Goal: Information Seeking & Learning: Compare options

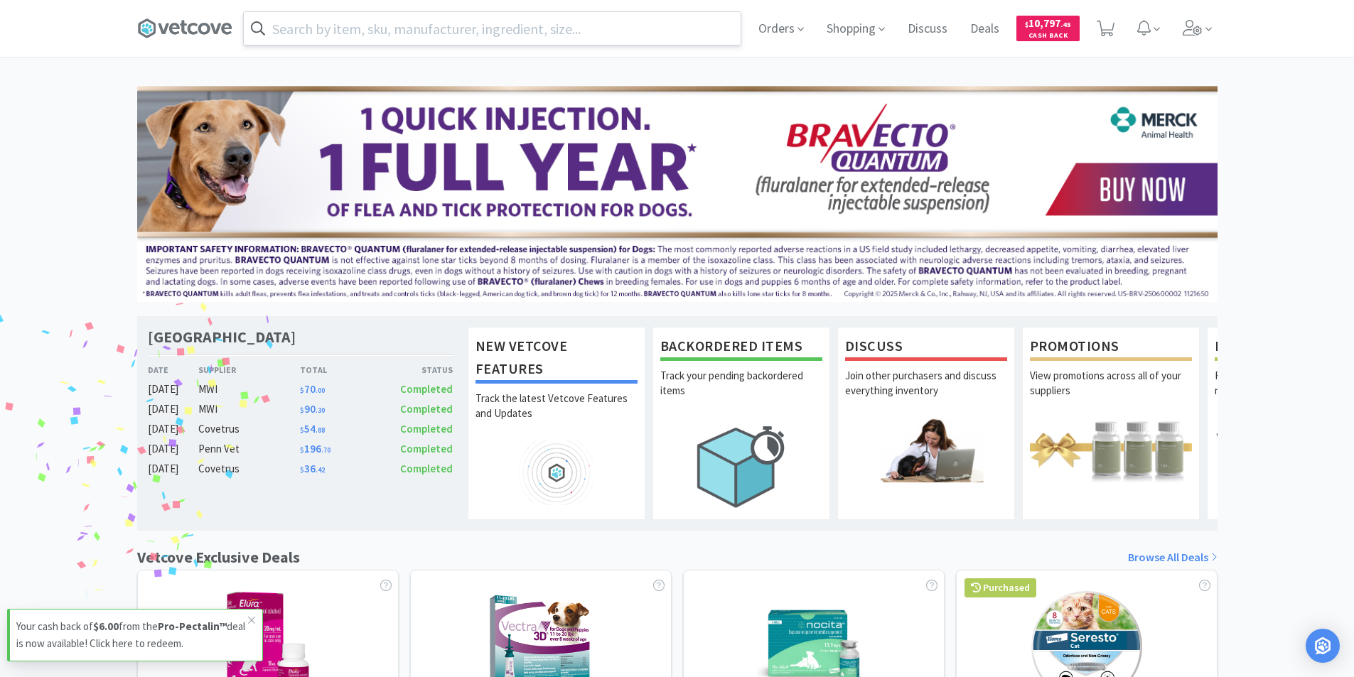
click at [338, 26] on input "text" at bounding box center [492, 28] width 497 height 33
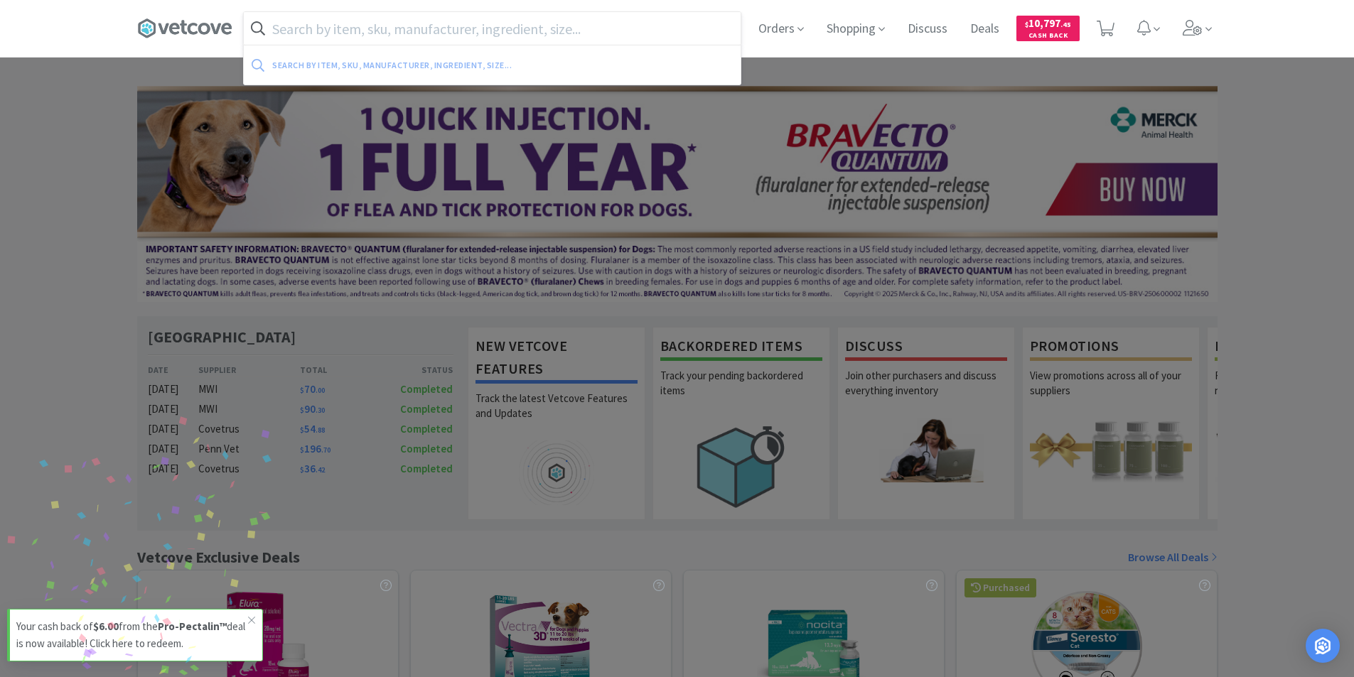
paste input "ePM 12M Vet"
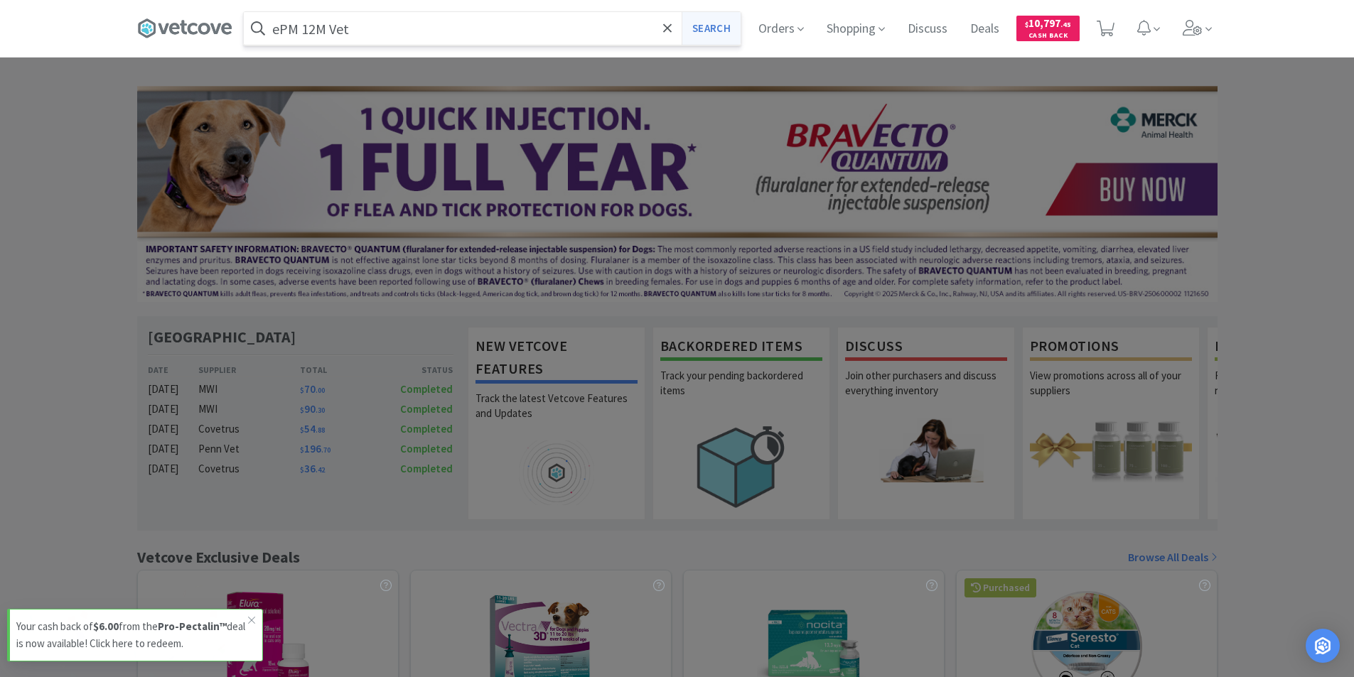
type input "ePM 12M Vet"
drag, startPoint x: 698, startPoint y: 26, endPoint x: 719, endPoint y: 41, distance: 26.0
click at [699, 27] on button "Search" at bounding box center [711, 28] width 59 height 33
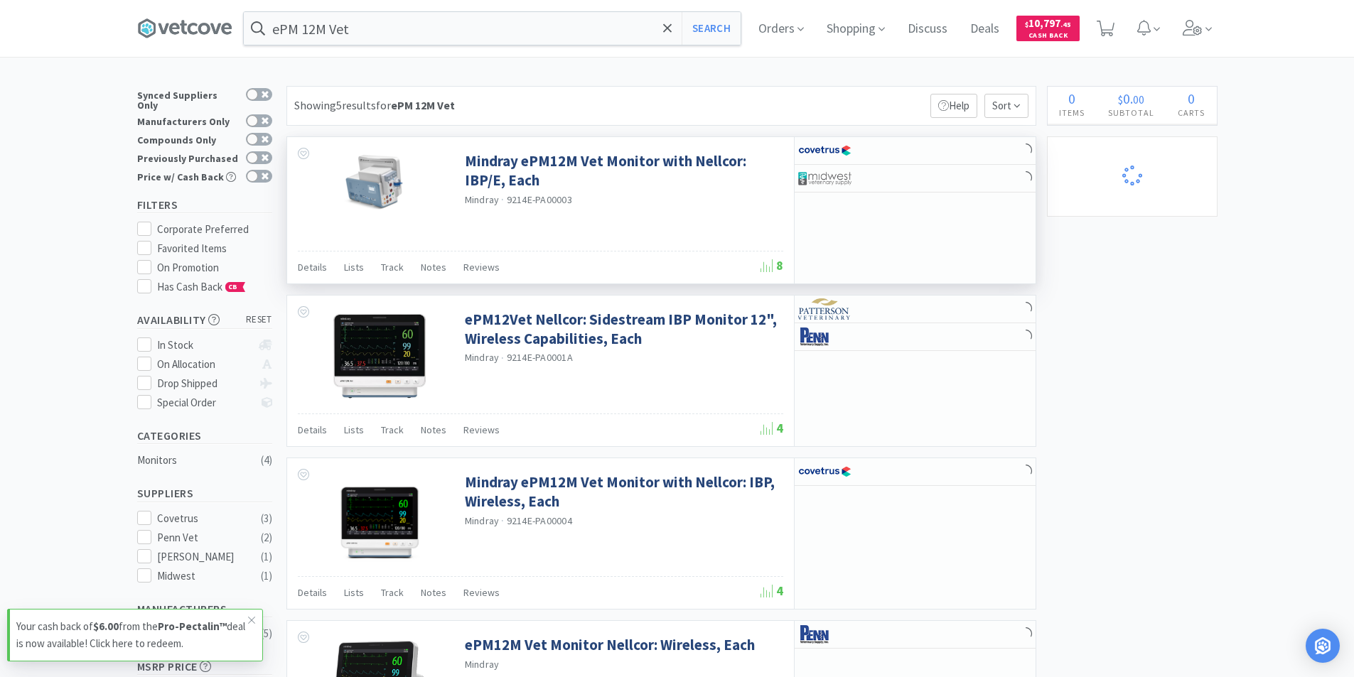
select select "1"
select select "2"
select select "10"
select select "6"
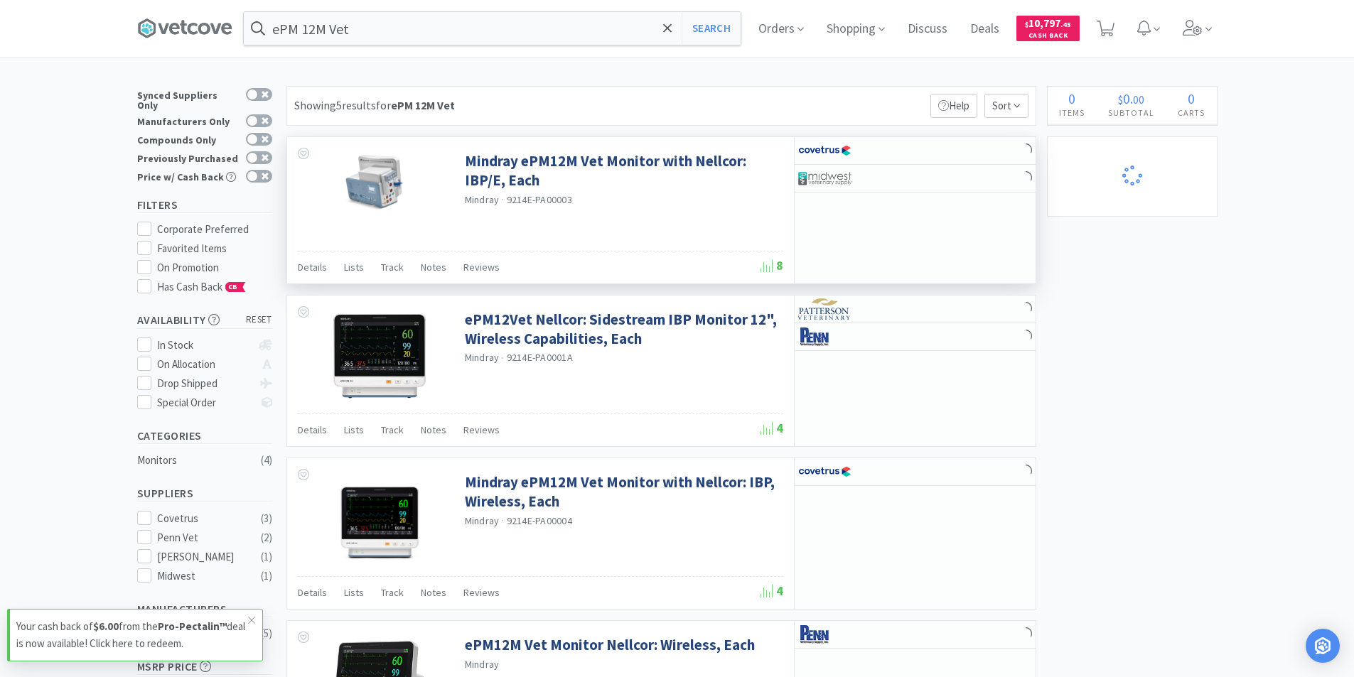
select select "4"
select select "1"
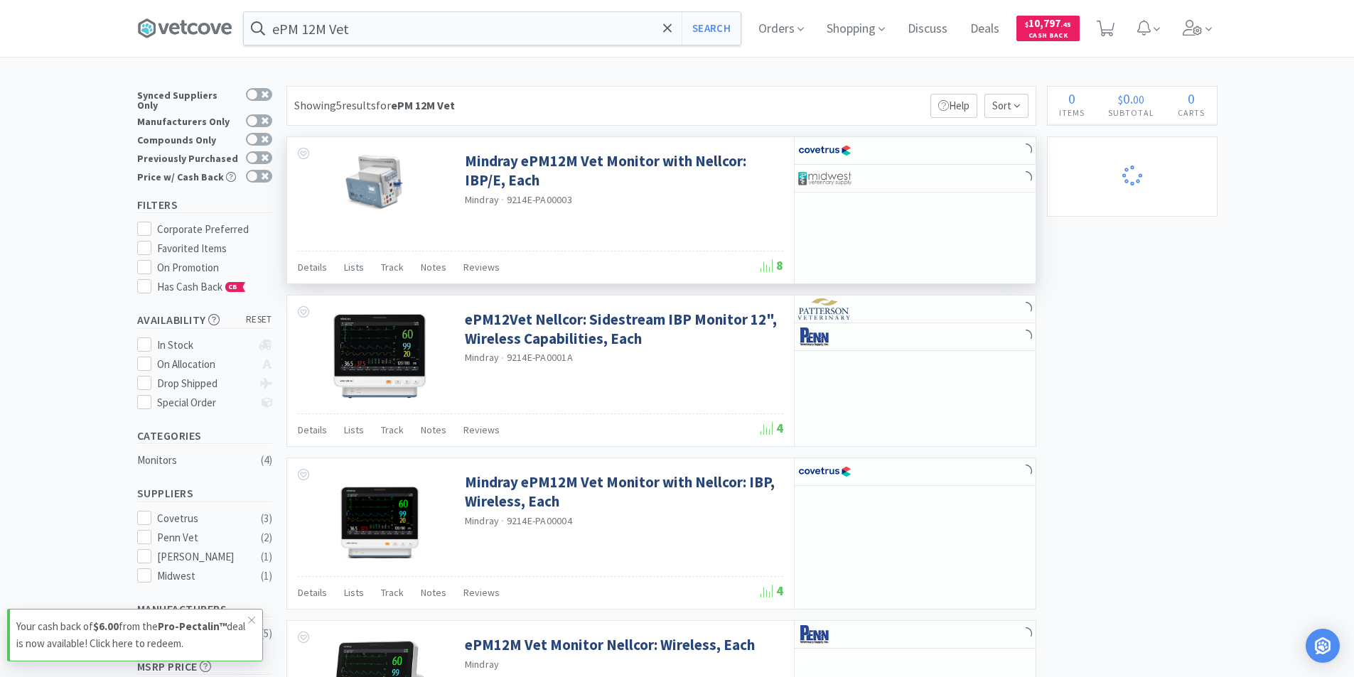
select select "2"
select select "1"
select select "10"
select select "2"
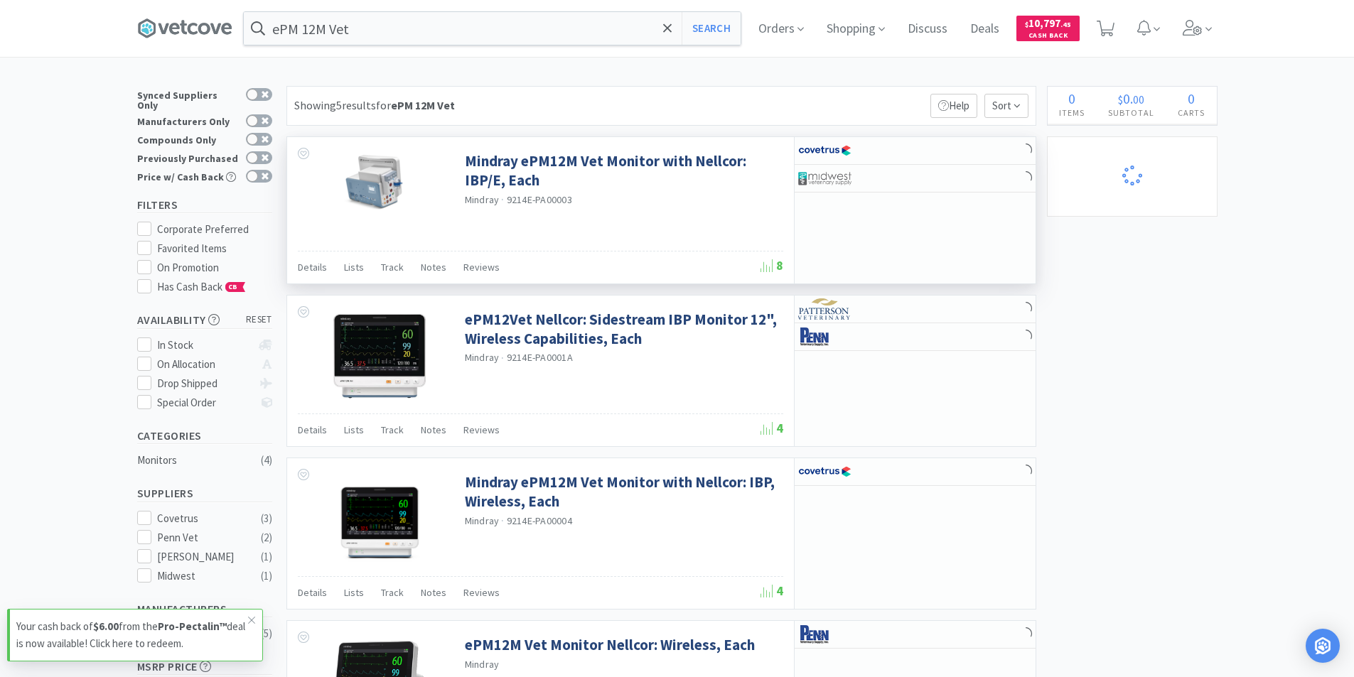
select select "1"
select select "120"
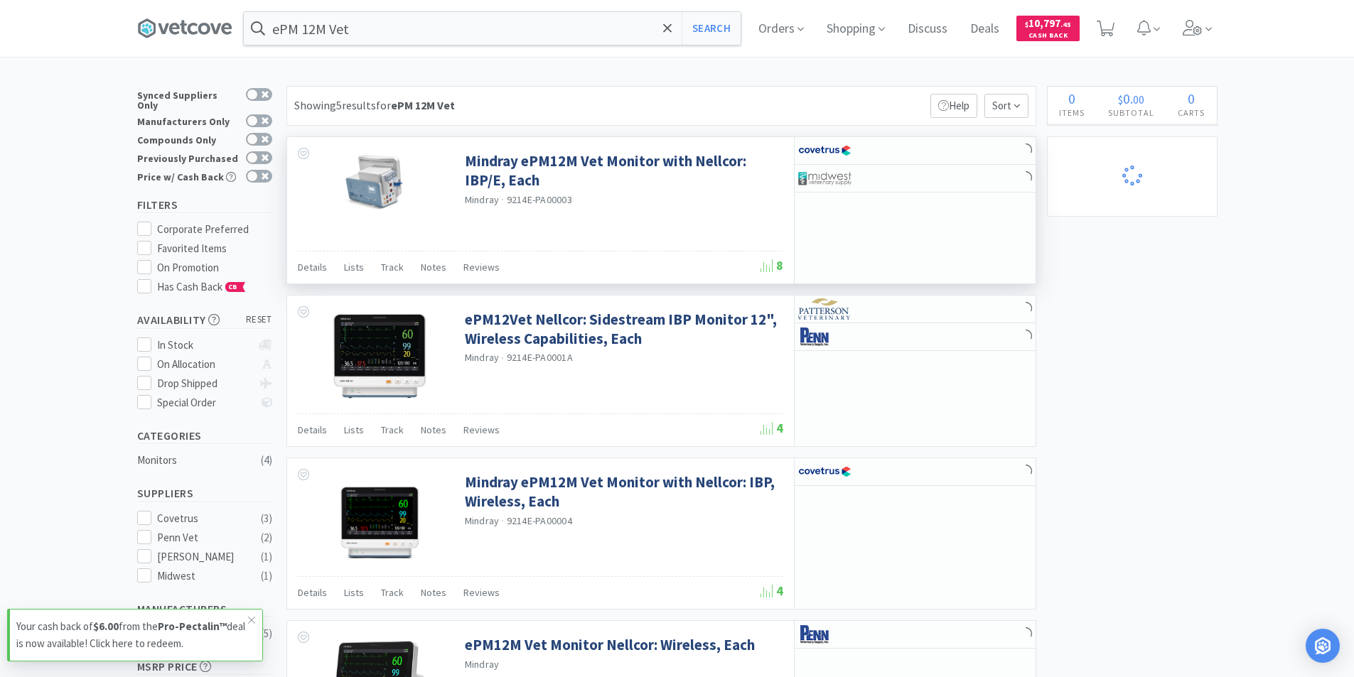
select select "3"
select select "6"
select select "12"
select select "2"
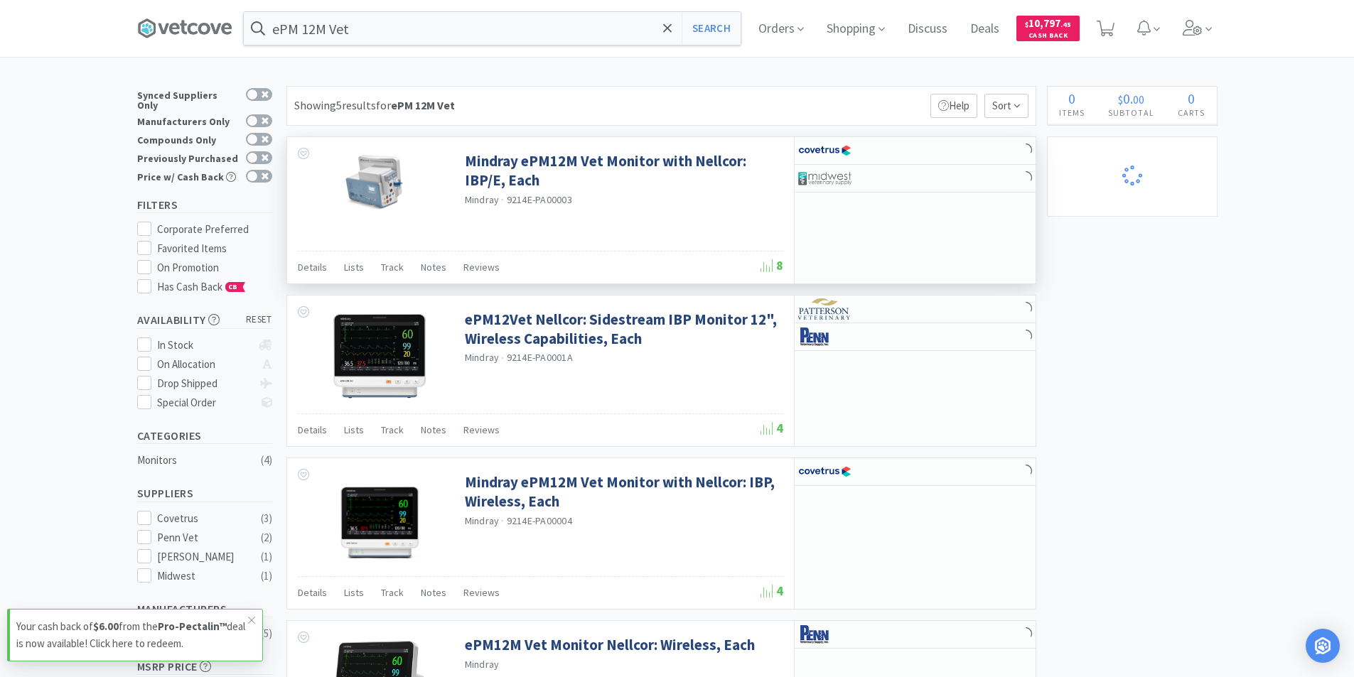
select select "1"
select select "2"
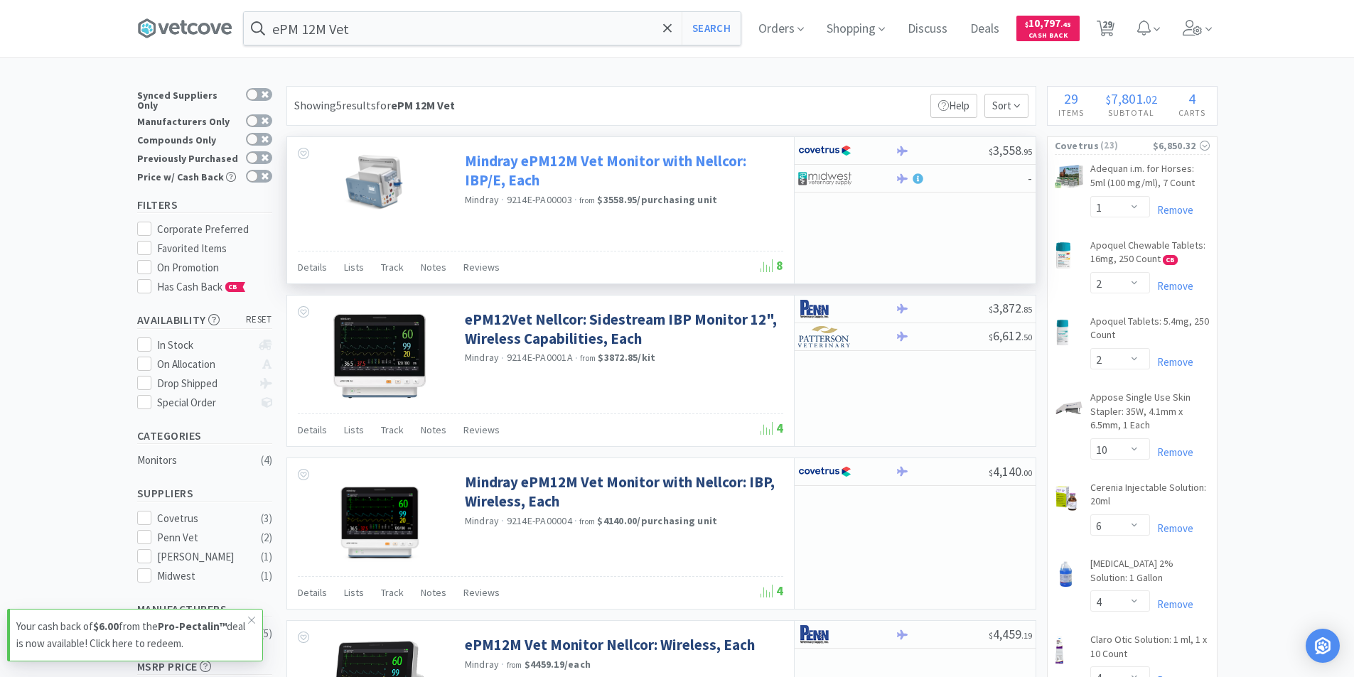
click at [548, 166] on link "Mindray ePM12M Vet Monitor with Nellcor: IBP/E, Each" at bounding box center [622, 170] width 315 height 39
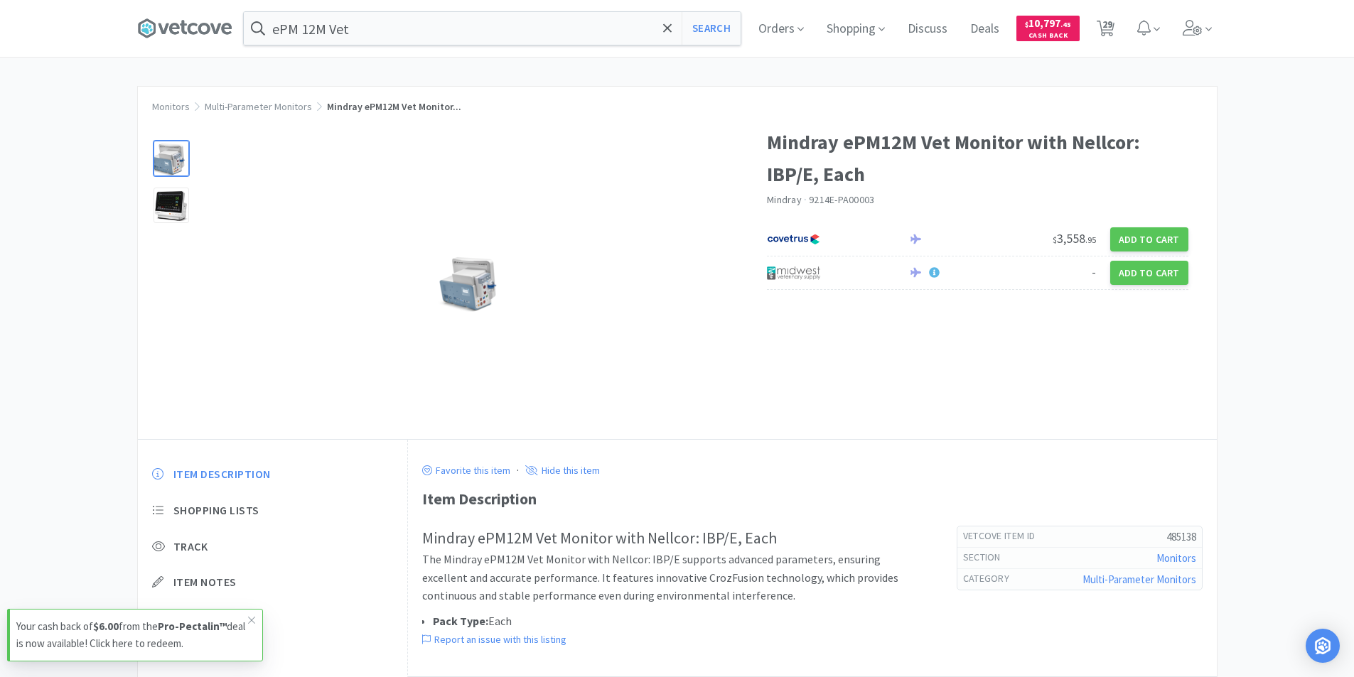
click at [384, 106] on span "Mindray ePM12M Vet Monitor..." at bounding box center [394, 106] width 134 height 13
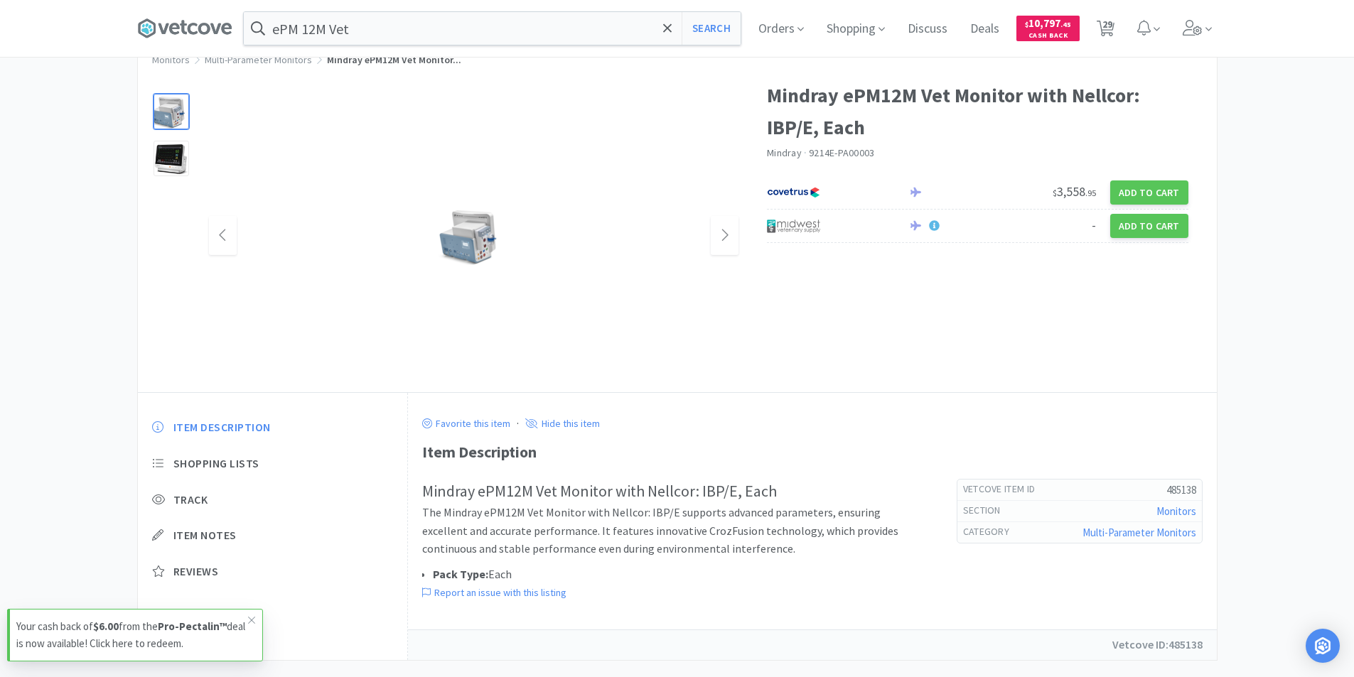
scroll to position [73, 0]
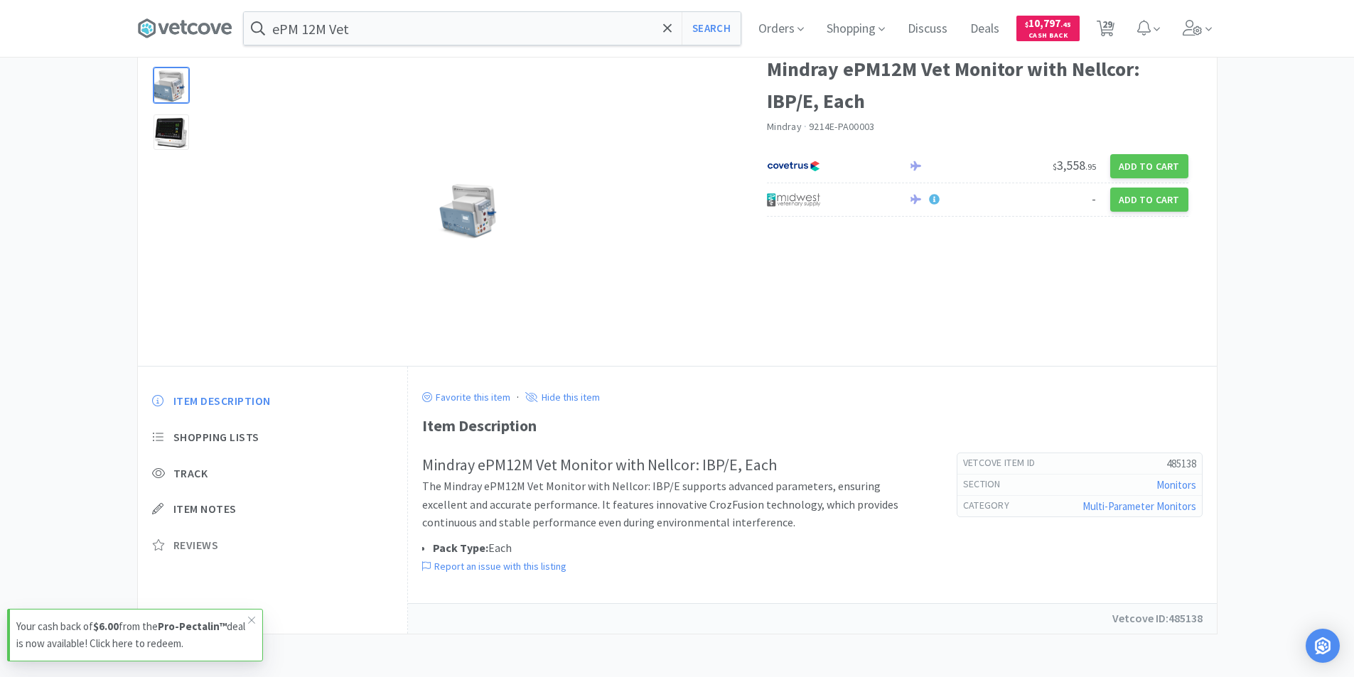
click at [193, 549] on span "Reviews" at bounding box center [195, 545] width 45 height 15
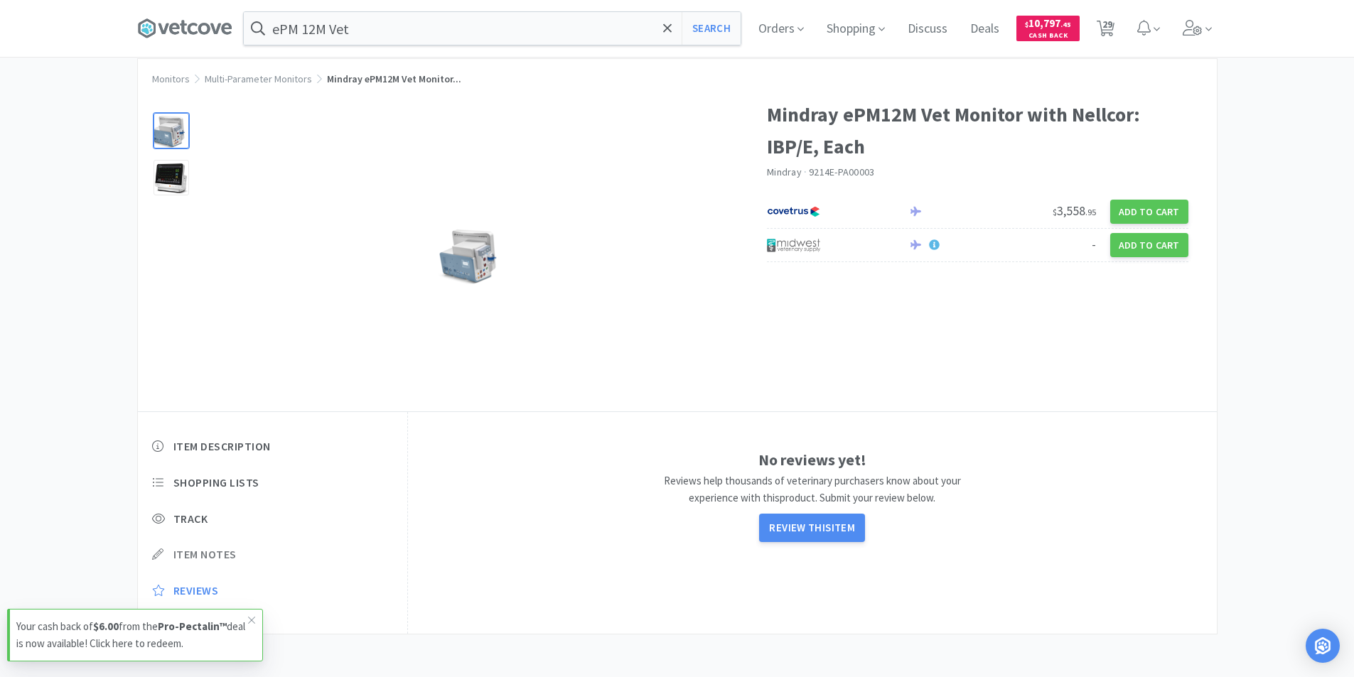
scroll to position [28, 0]
click at [472, 274] on img at bounding box center [473, 255] width 71 height 58
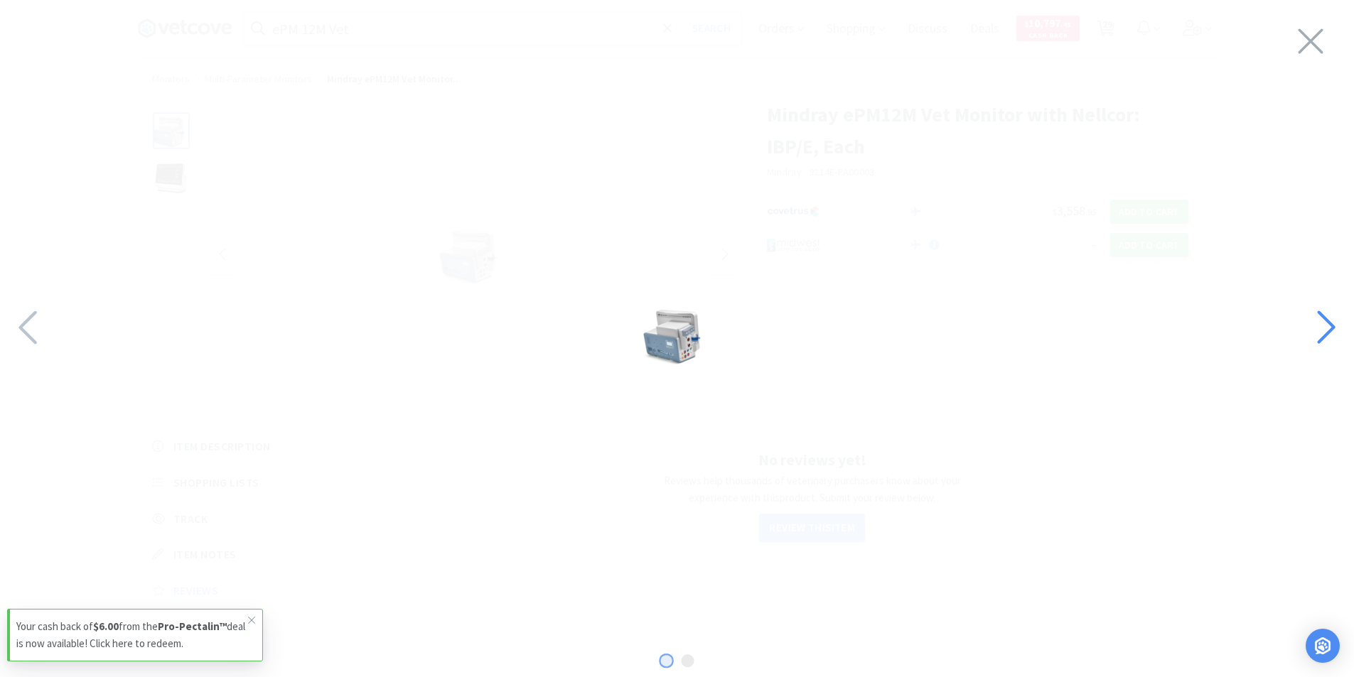
click at [1328, 323] on icon at bounding box center [1326, 327] width 18 height 33
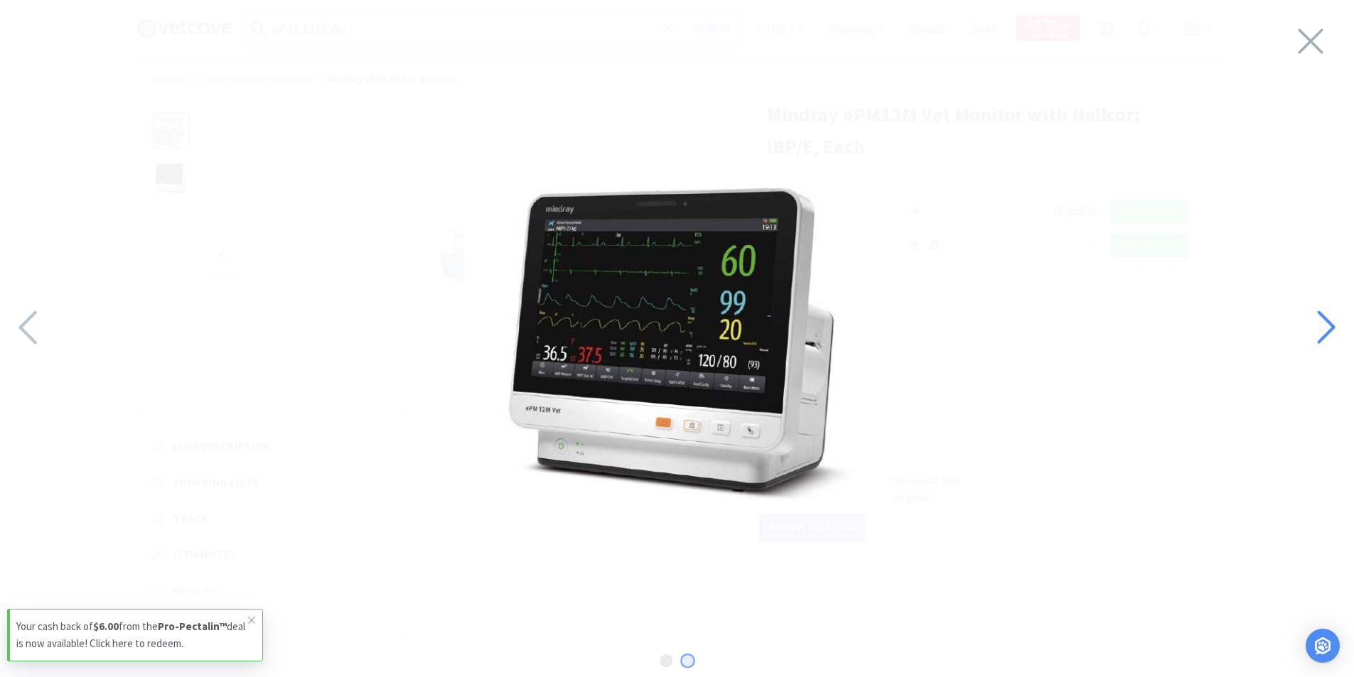
click at [1330, 328] on icon at bounding box center [1325, 327] width 31 height 48
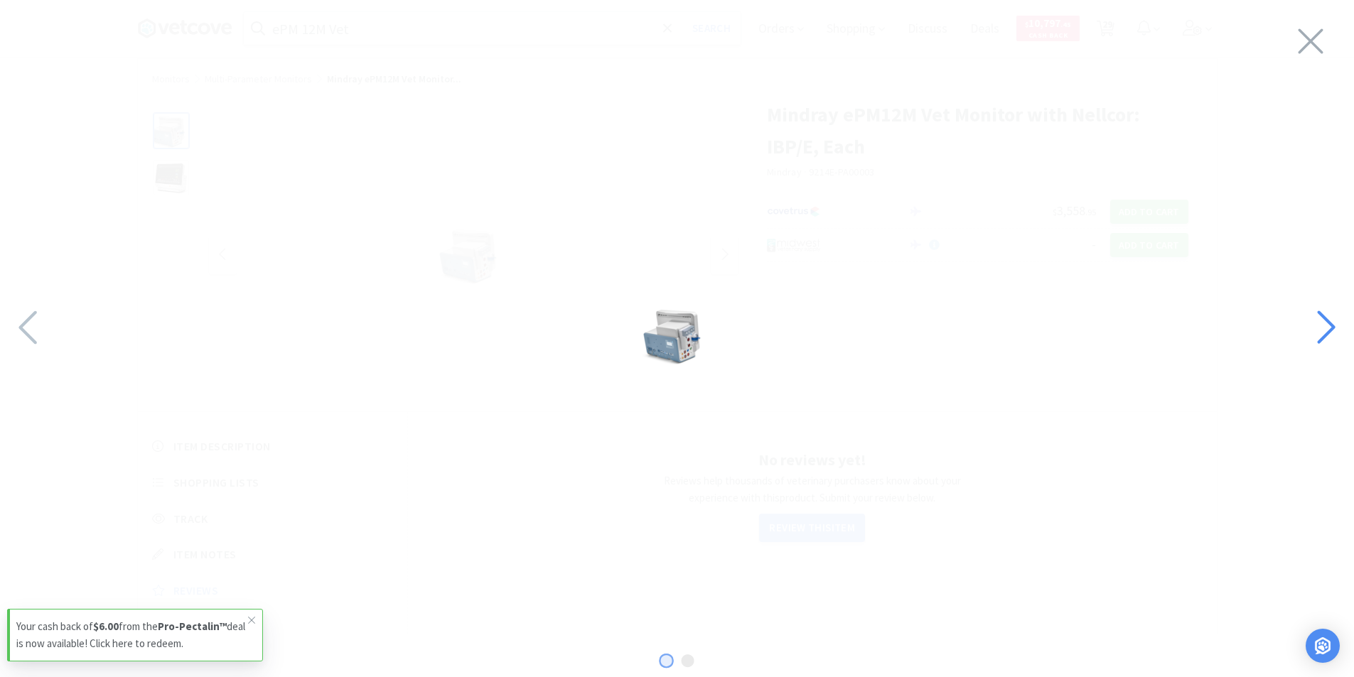
click at [1330, 328] on icon at bounding box center [1325, 327] width 31 height 48
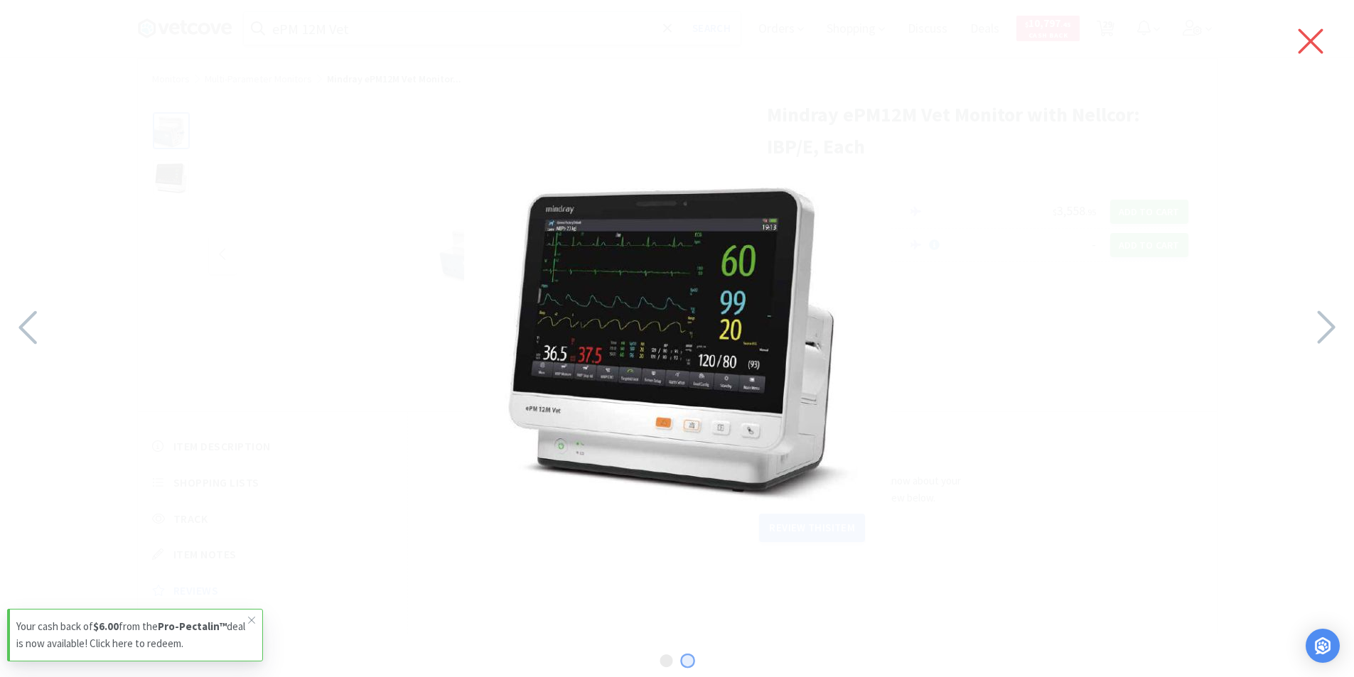
drag, startPoint x: 1305, startPoint y: 41, endPoint x: 1262, endPoint y: 124, distance: 92.8
click at [1305, 42] on icon at bounding box center [1311, 41] width 30 height 40
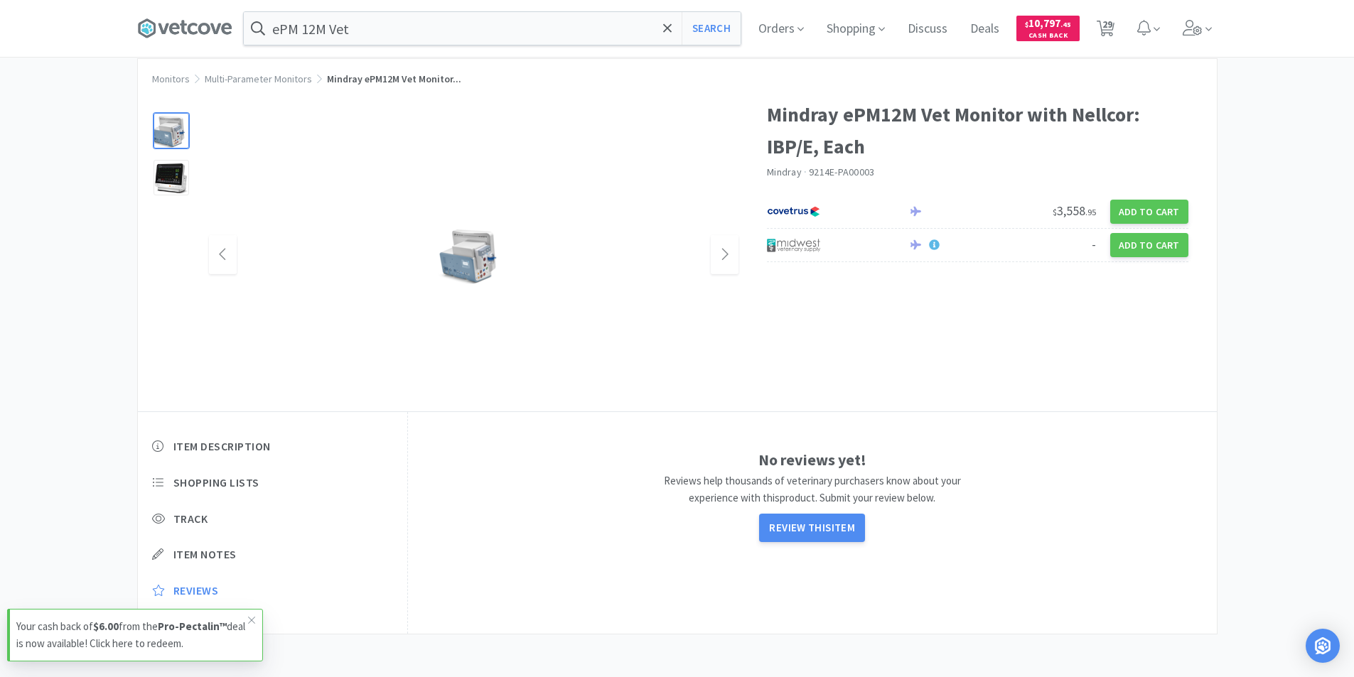
click at [857, 113] on h1 "Mindray ePM12M Vet Monitor with Nellcor: IBP/E, Each" at bounding box center [977, 131] width 421 height 64
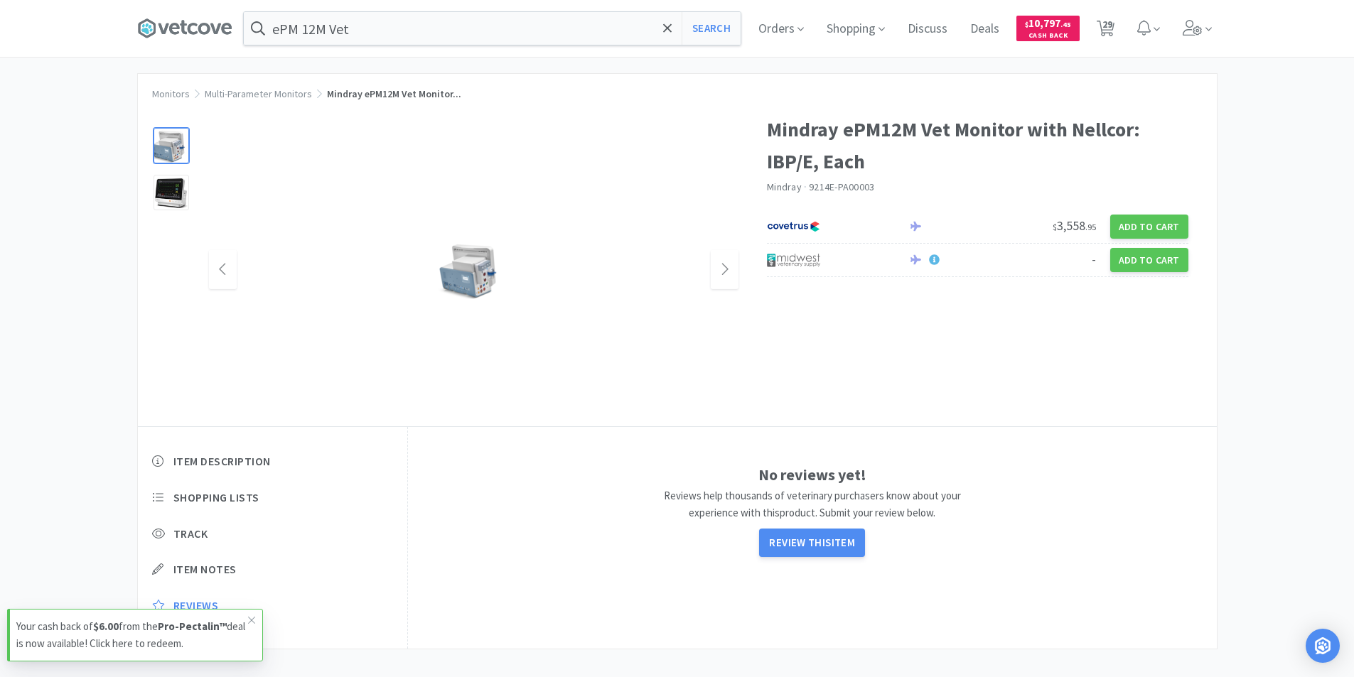
scroll to position [0, 0]
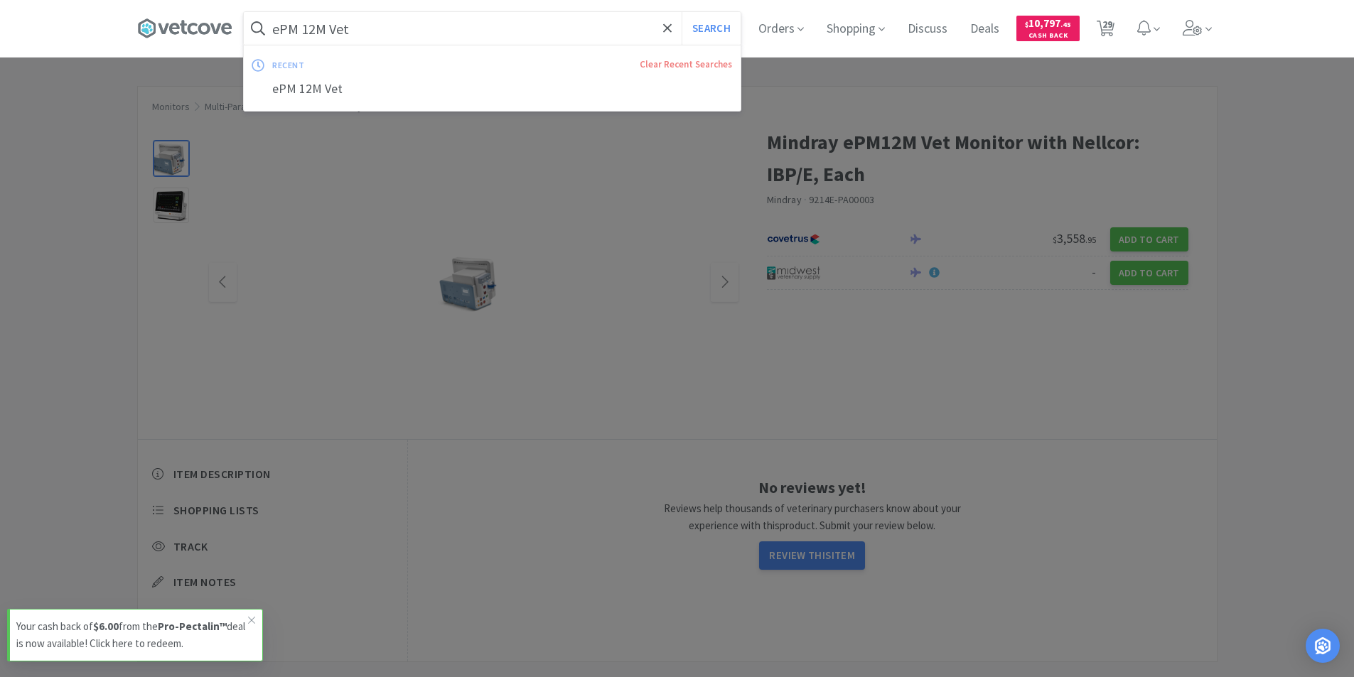
paste input "Midmark Multiparameter Monitor 8""
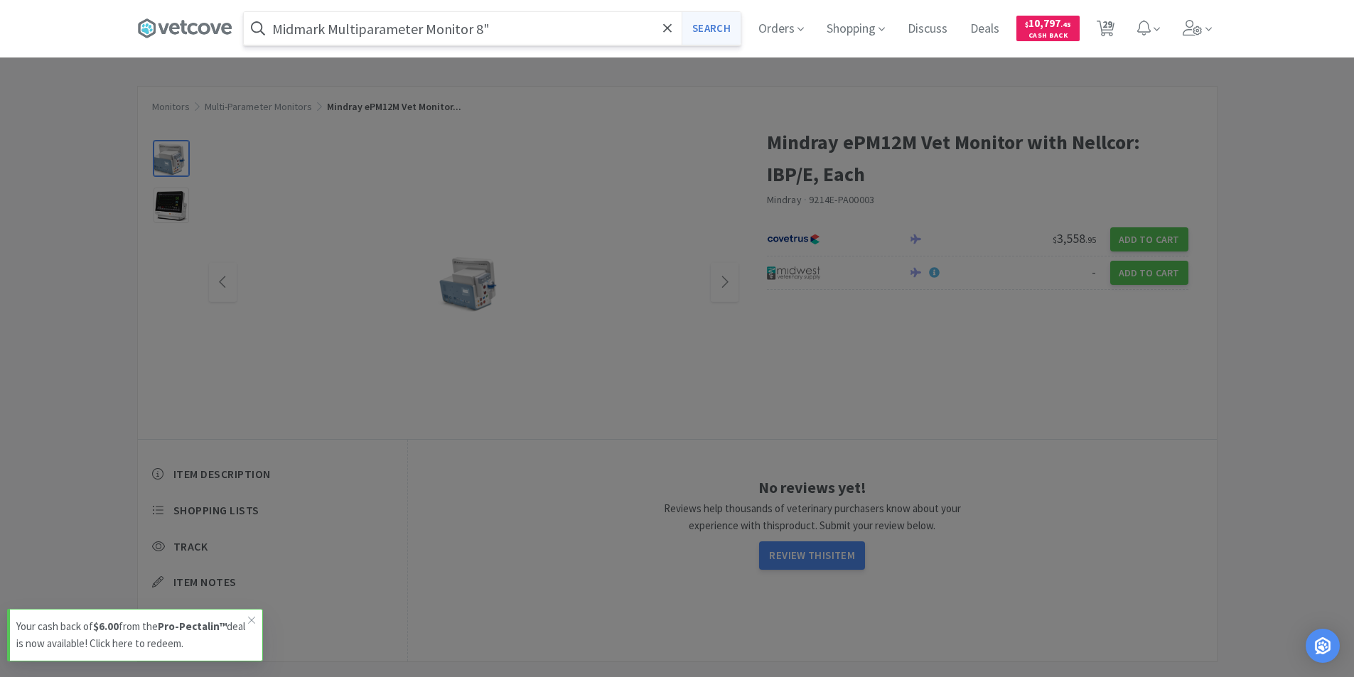
type input "Midmark Multiparameter Monitor 8""
click at [713, 28] on button "Search" at bounding box center [711, 28] width 59 height 33
select select "1"
select select "2"
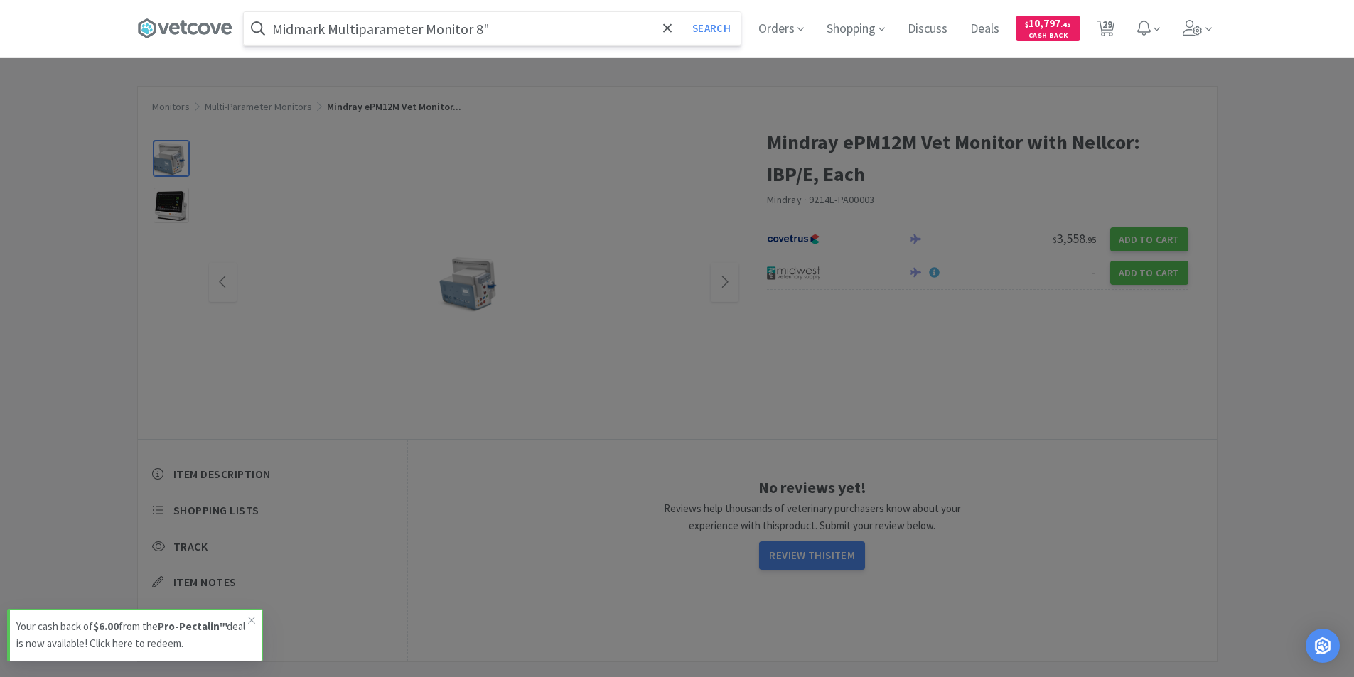
select select "10"
select select "6"
select select "4"
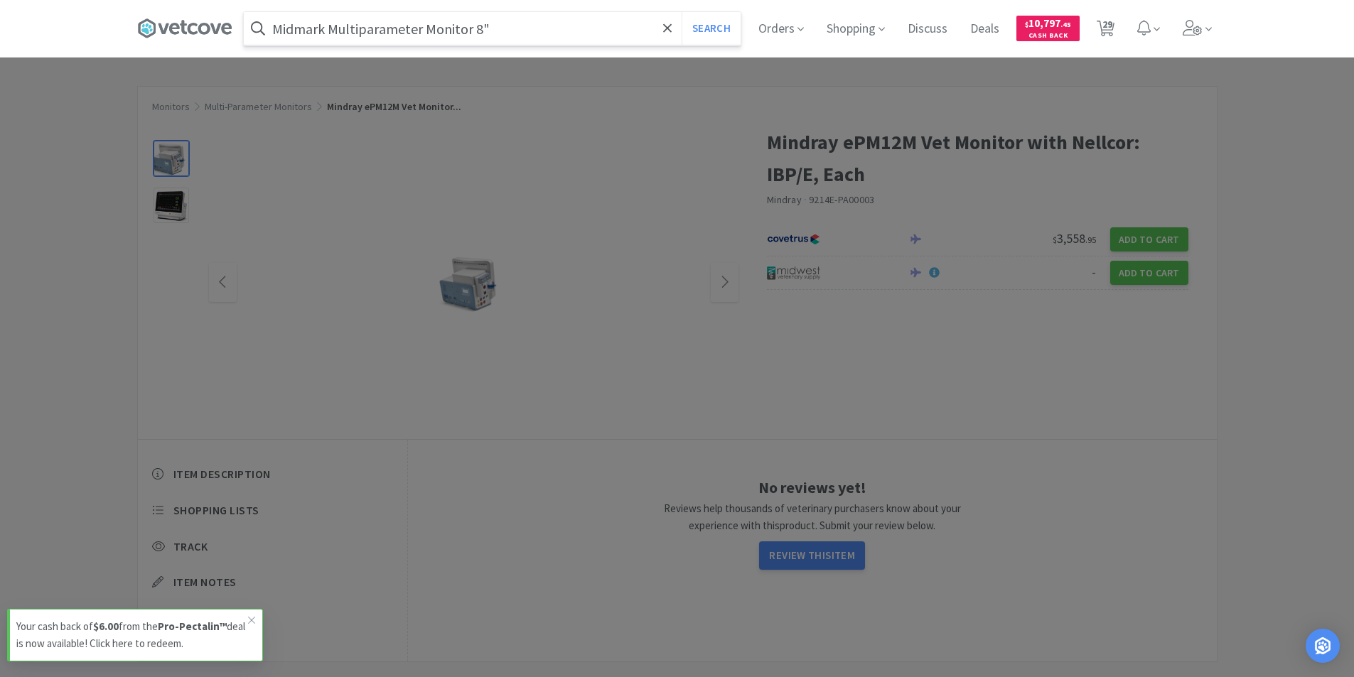
select select "1"
select select "2"
select select "1"
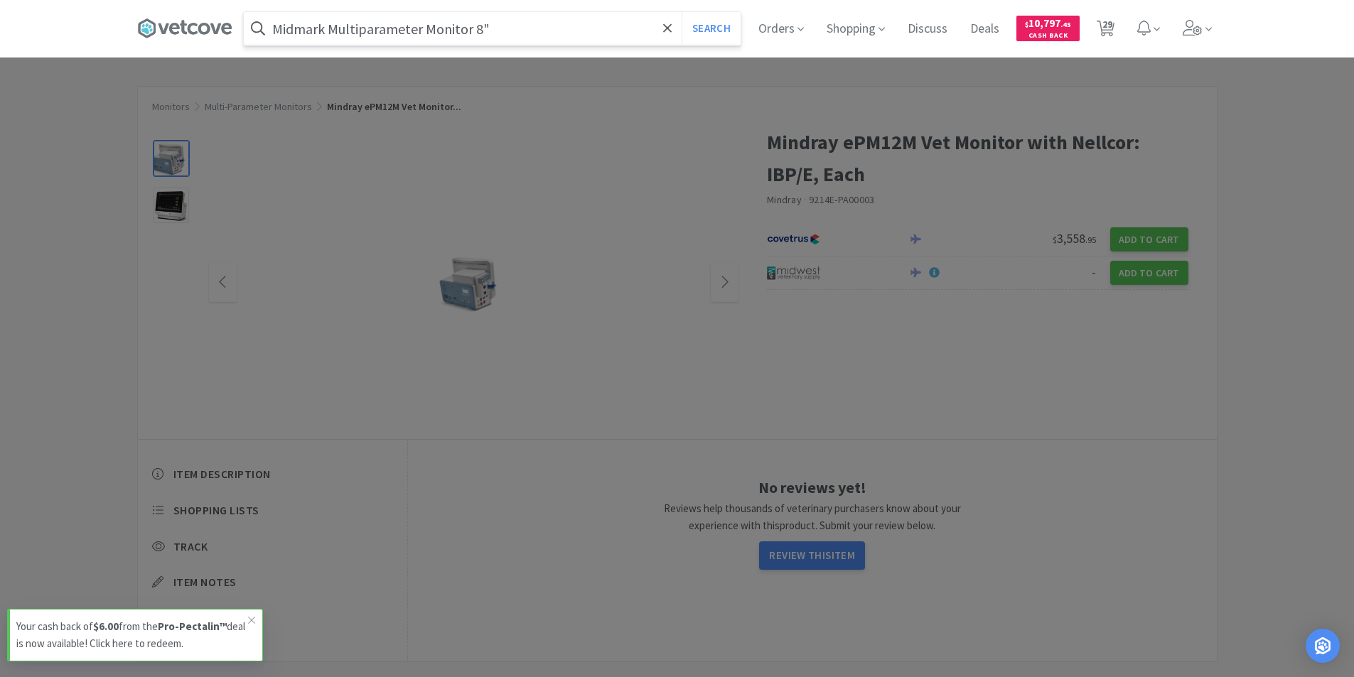
select select "10"
select select "2"
select select "1"
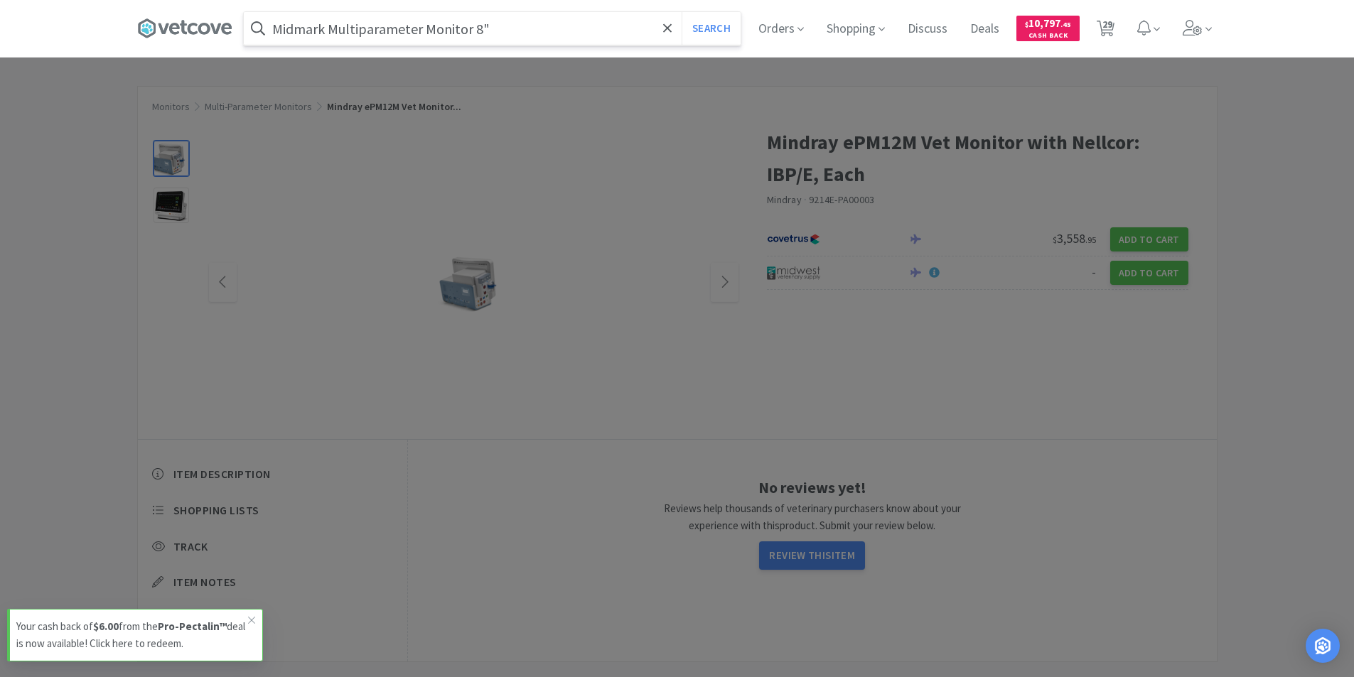
select select "1"
select select "120"
select select "3"
select select "6"
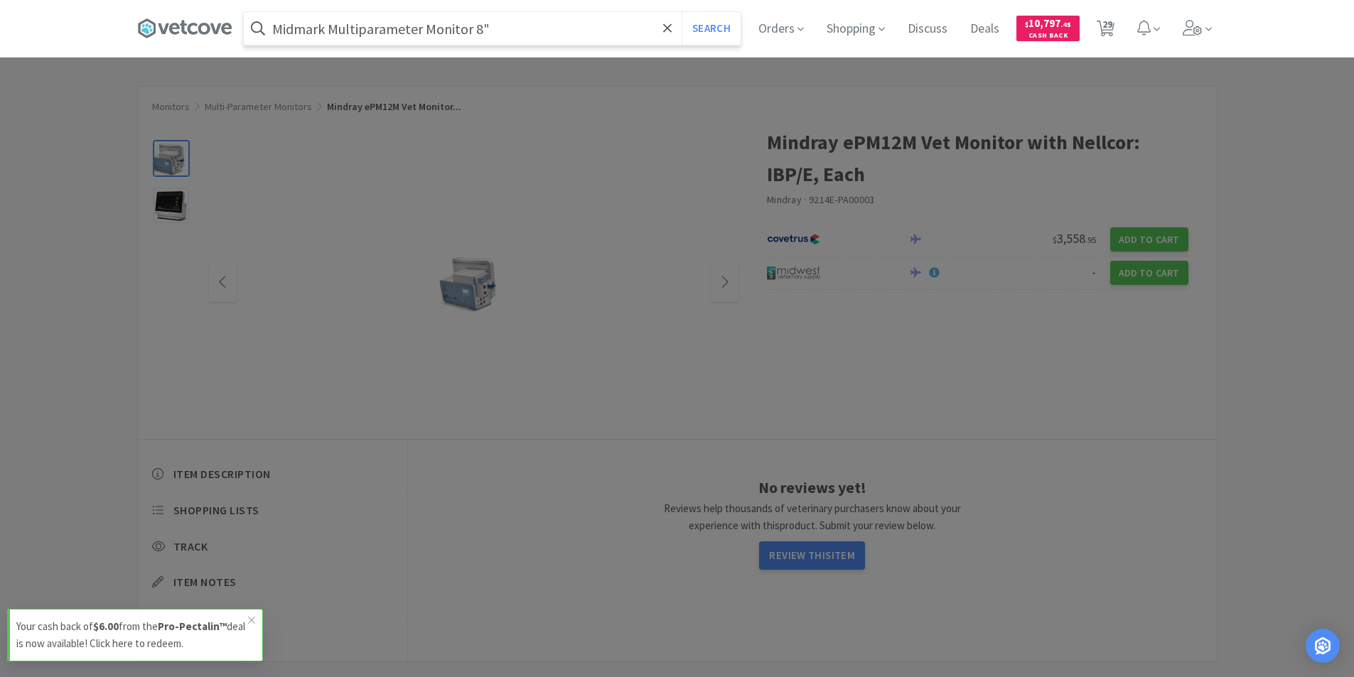
select select "12"
select select "2"
select select "1"
select select "2"
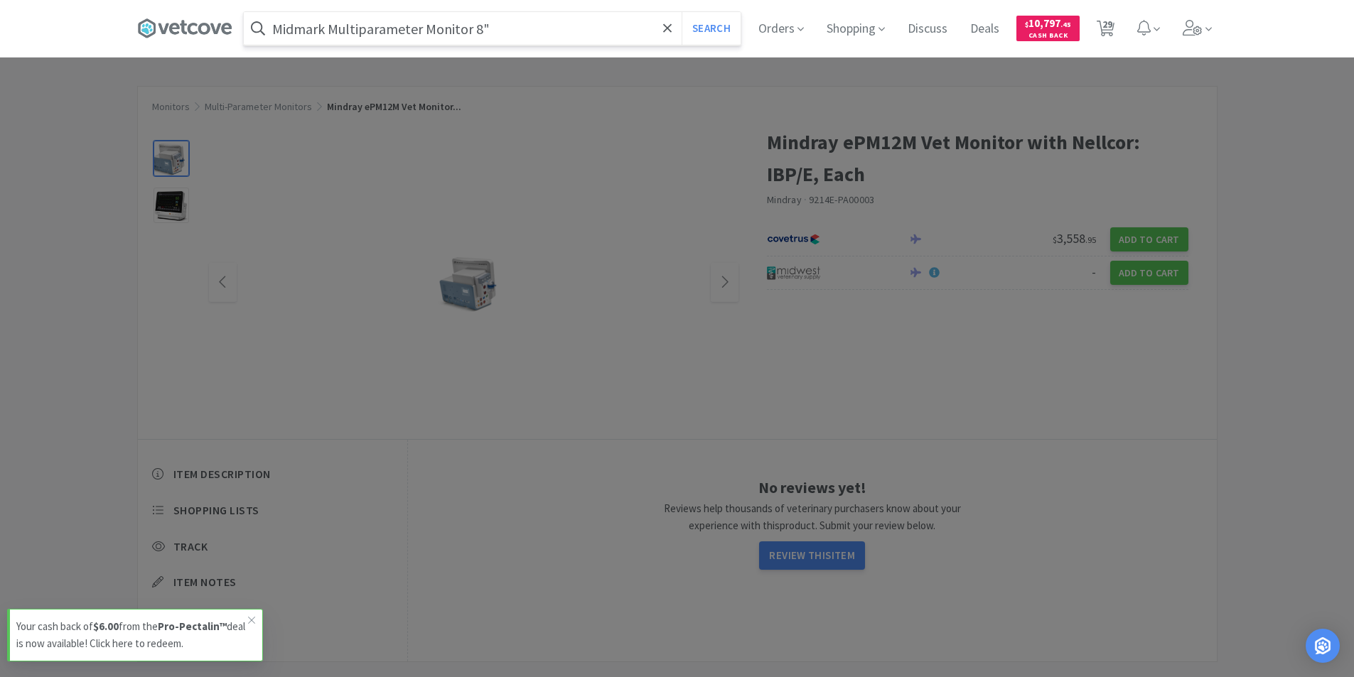
select select "2"
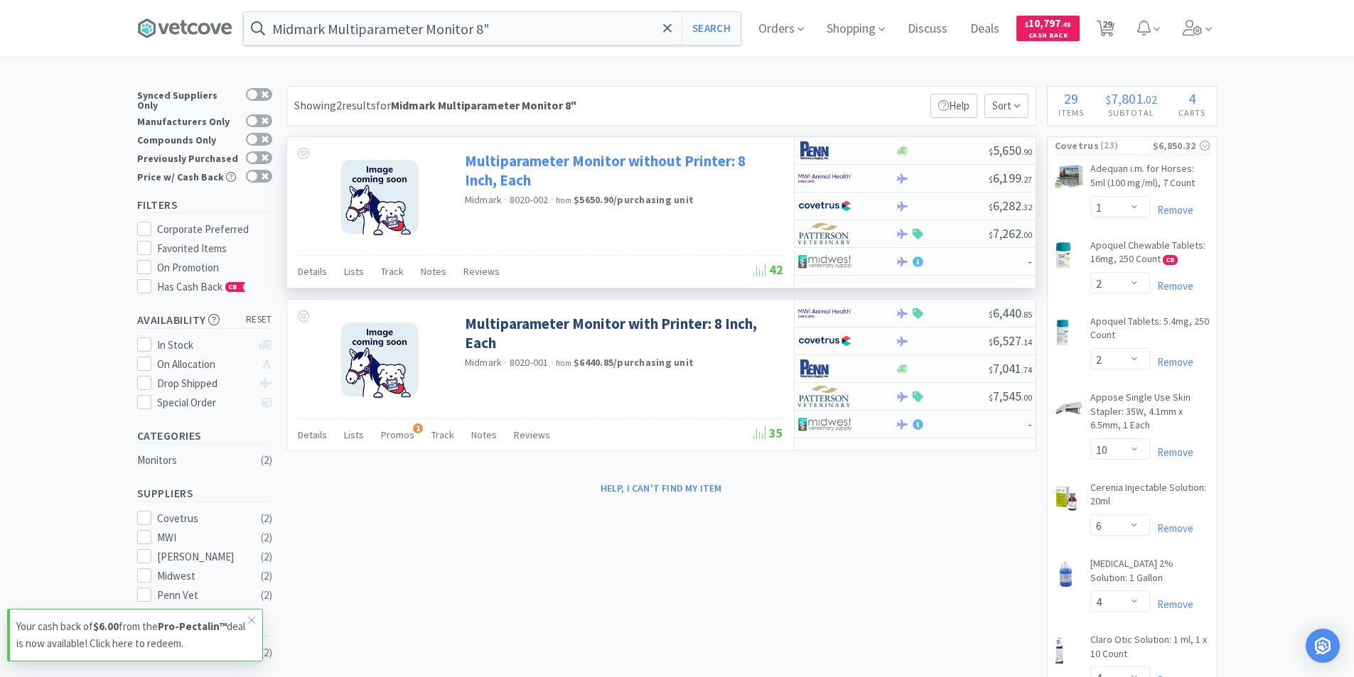
click at [524, 163] on link "Multiparameter Monitor without Printer: 8 Inch, Each" at bounding box center [622, 170] width 315 height 39
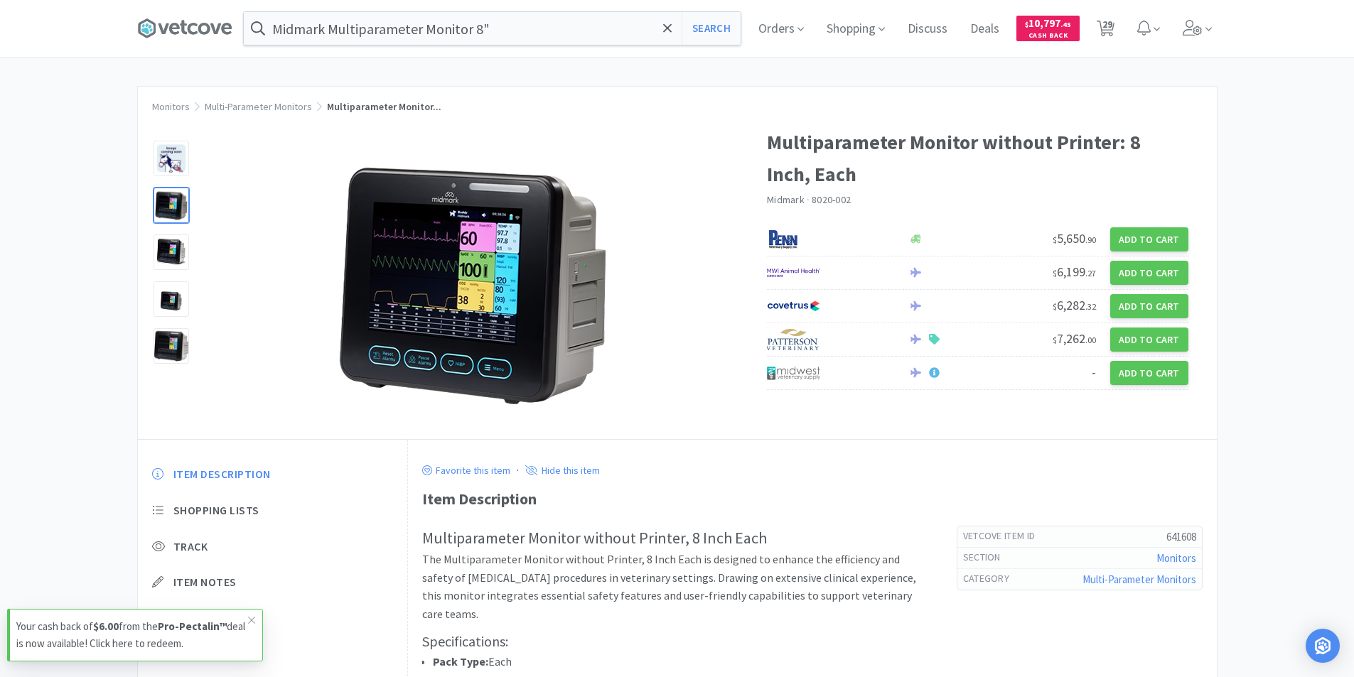
click at [169, 204] on div at bounding box center [172, 206] width 36 height 36
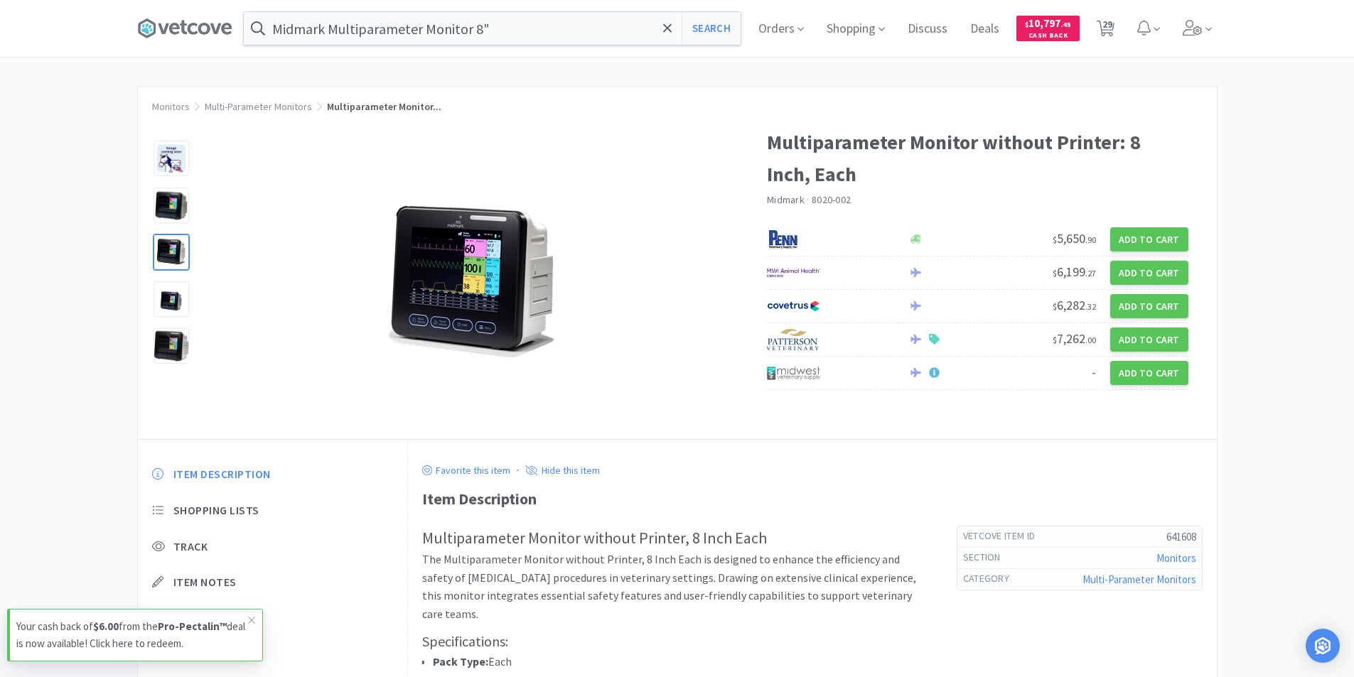
click at [173, 257] on div at bounding box center [172, 253] width 36 height 36
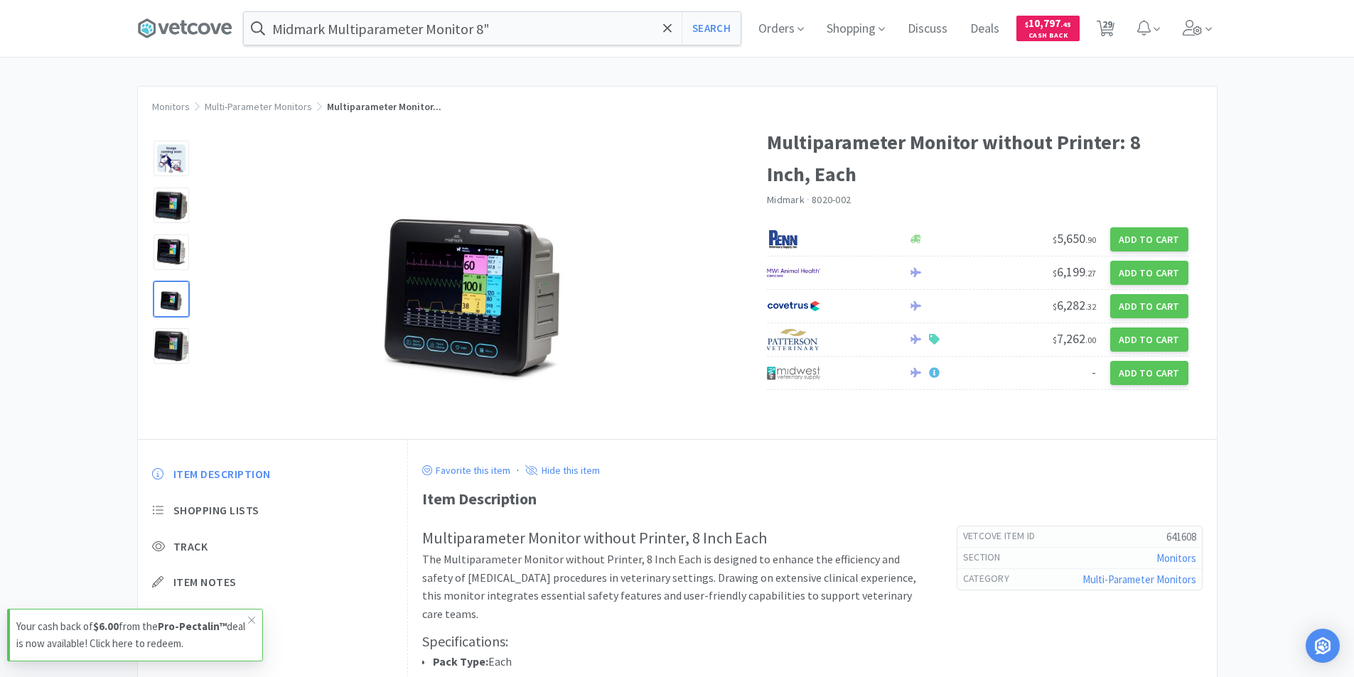
click at [168, 298] on div at bounding box center [172, 299] width 36 height 36
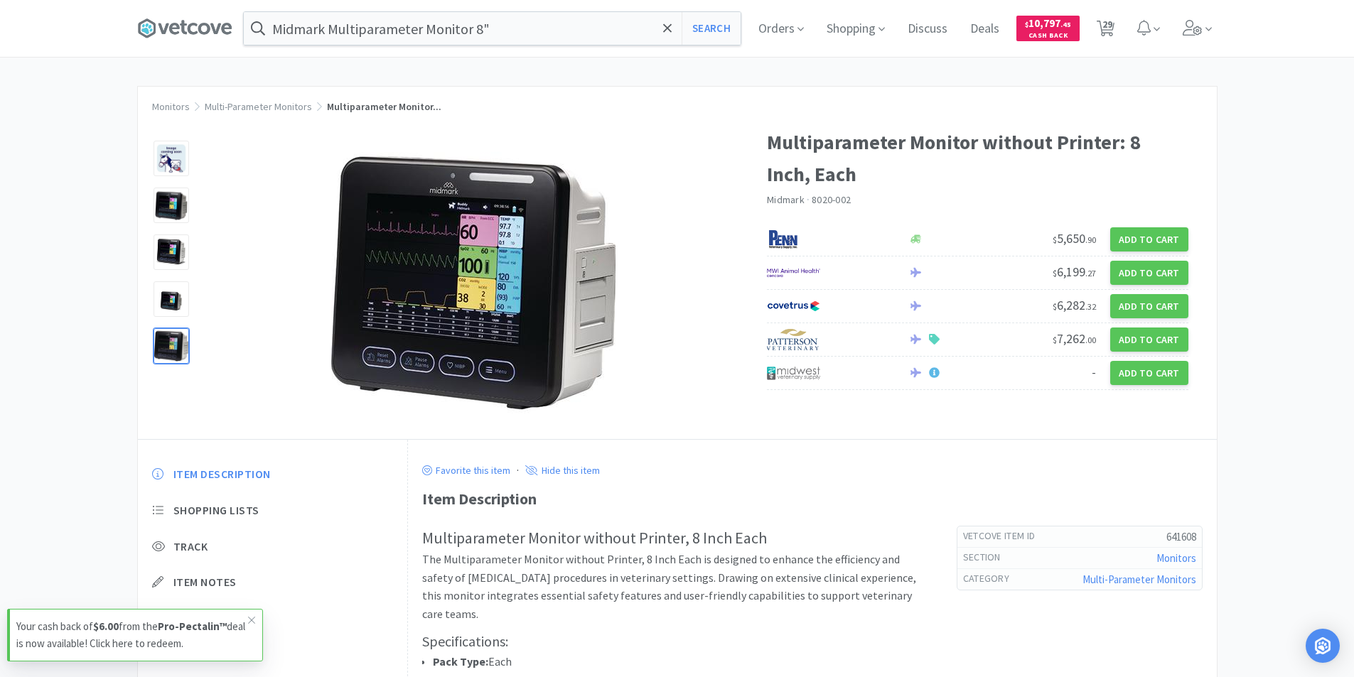
click at [176, 350] on div at bounding box center [172, 346] width 36 height 36
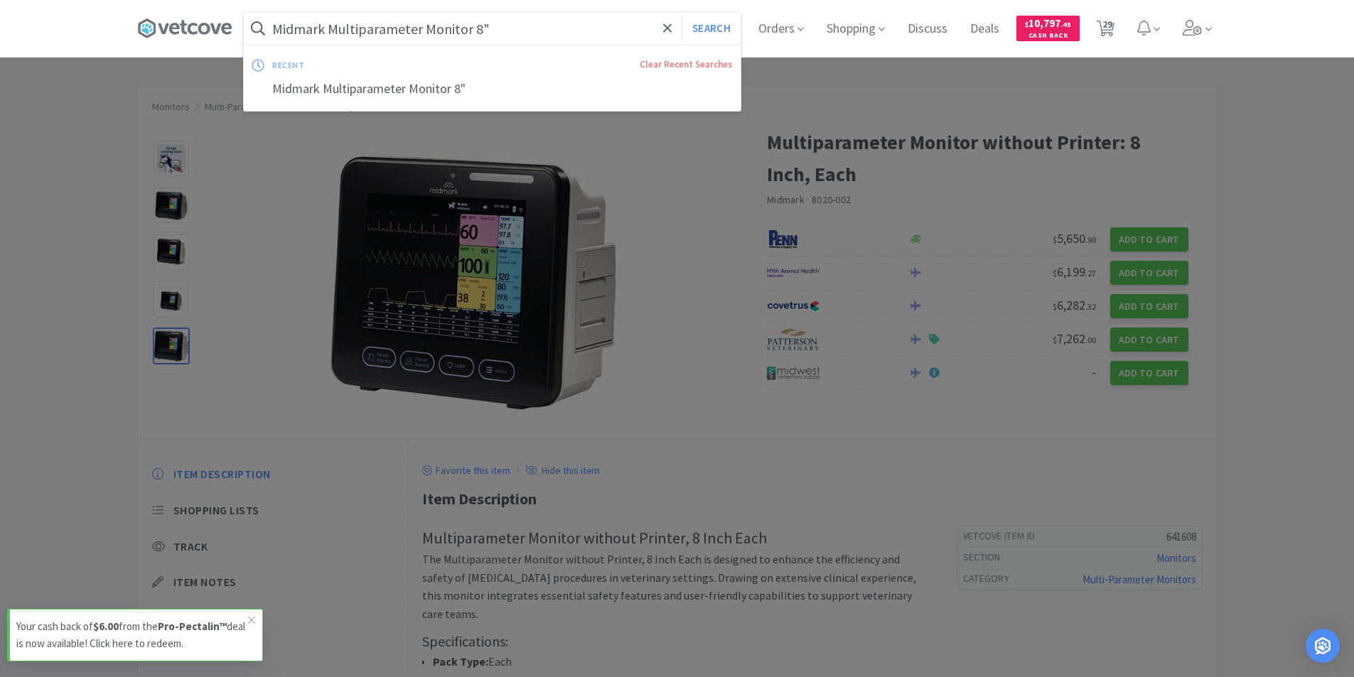
click at [502, 36] on input "Midmark Multiparameter Monitor 8"" at bounding box center [492, 28] width 497 height 33
paste input "Veta 5"
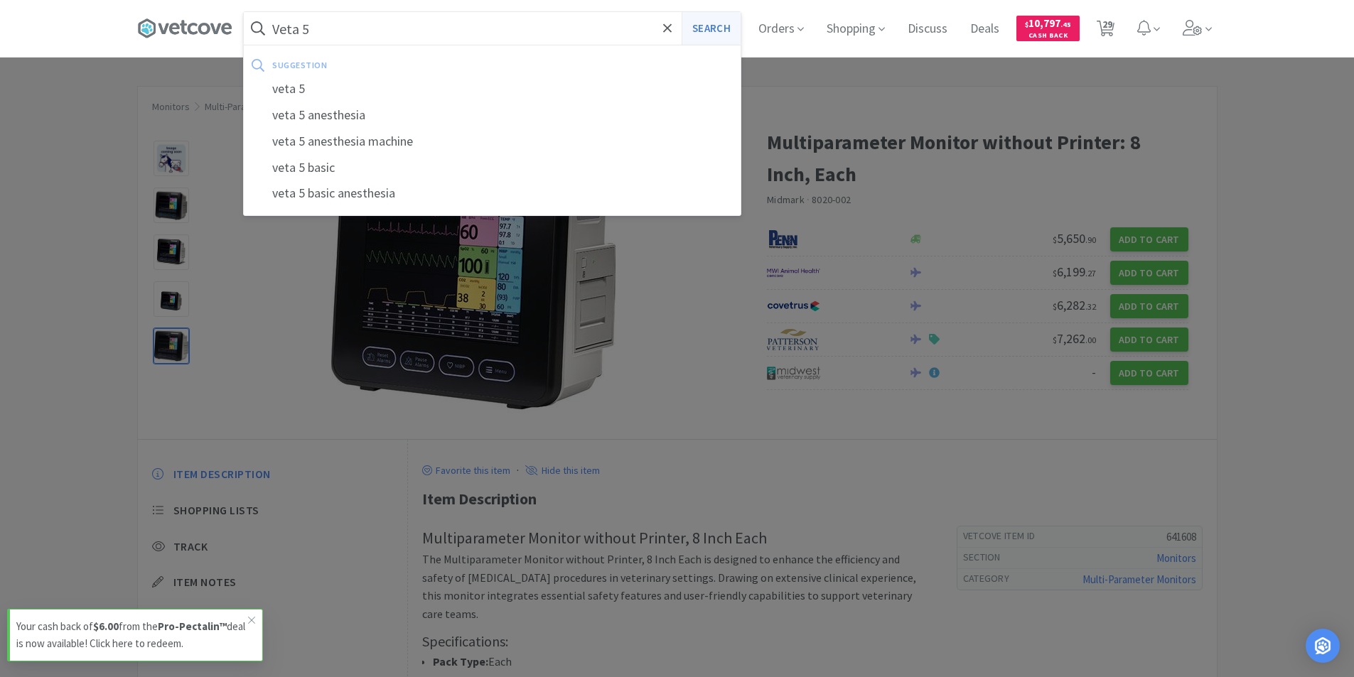
type input "Veta 5"
drag, startPoint x: 713, startPoint y: 16, endPoint x: 707, endPoint y: 45, distance: 29.7
click at [713, 18] on button "Search" at bounding box center [711, 28] width 59 height 33
select select "1"
select select "2"
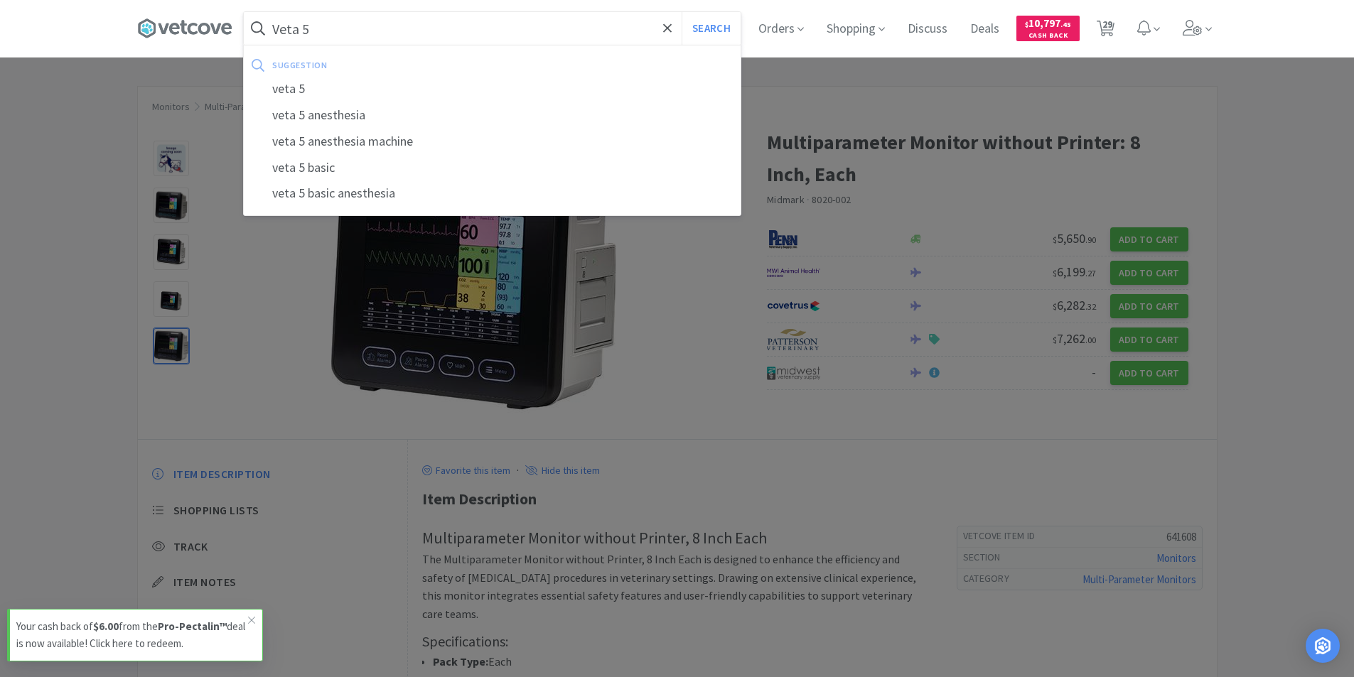
select select "2"
select select "10"
select select "6"
select select "4"
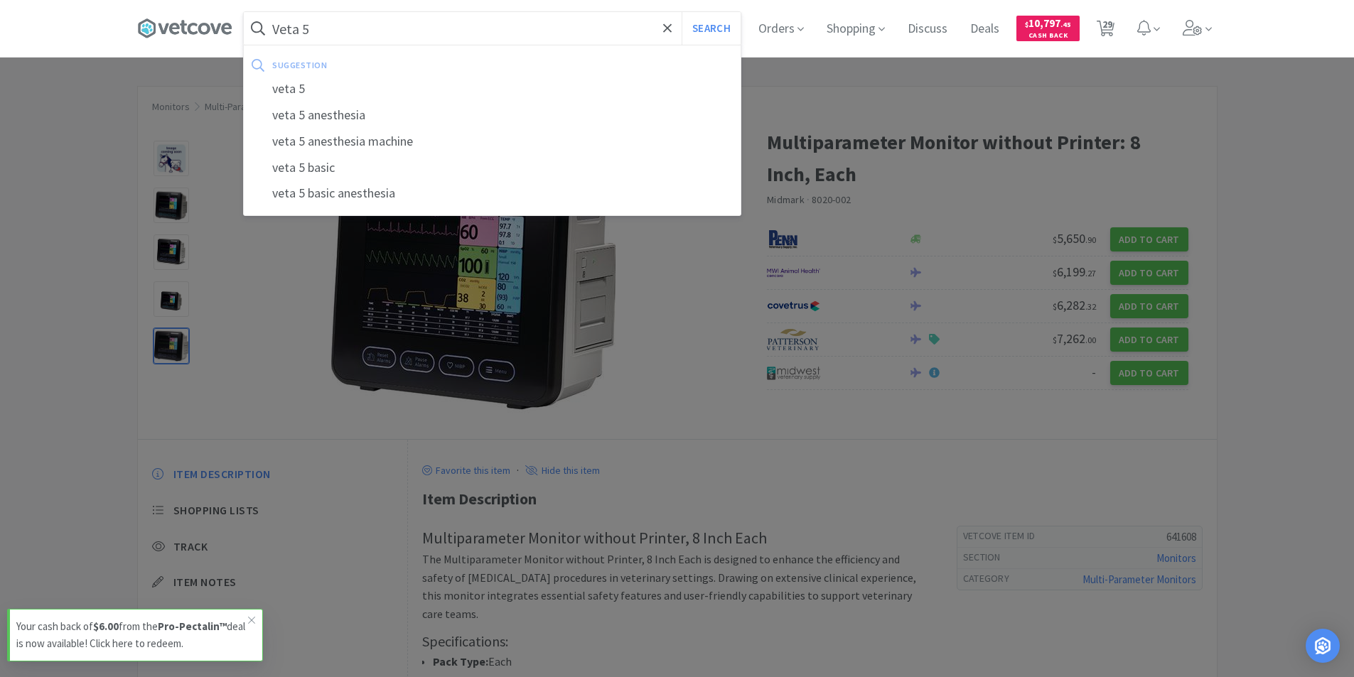
select select "4"
select select "1"
select select "2"
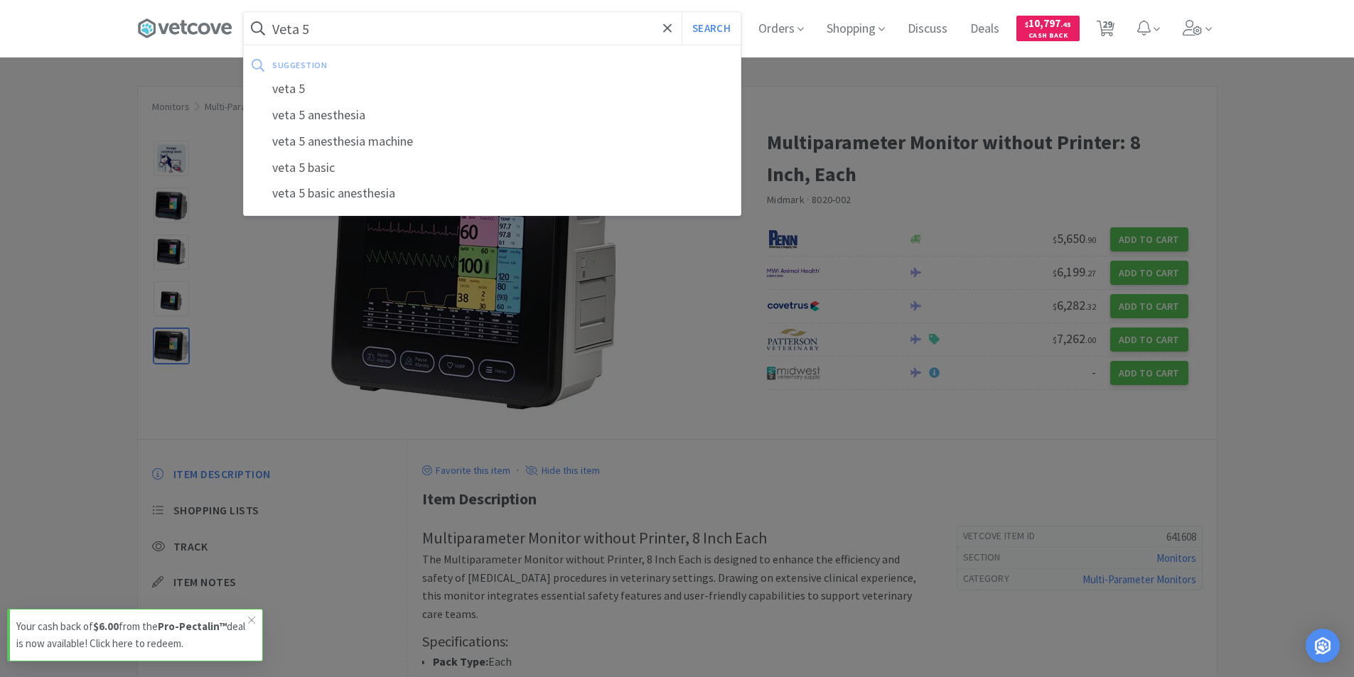
select select "1"
select select "10"
select select "2"
select select "1"
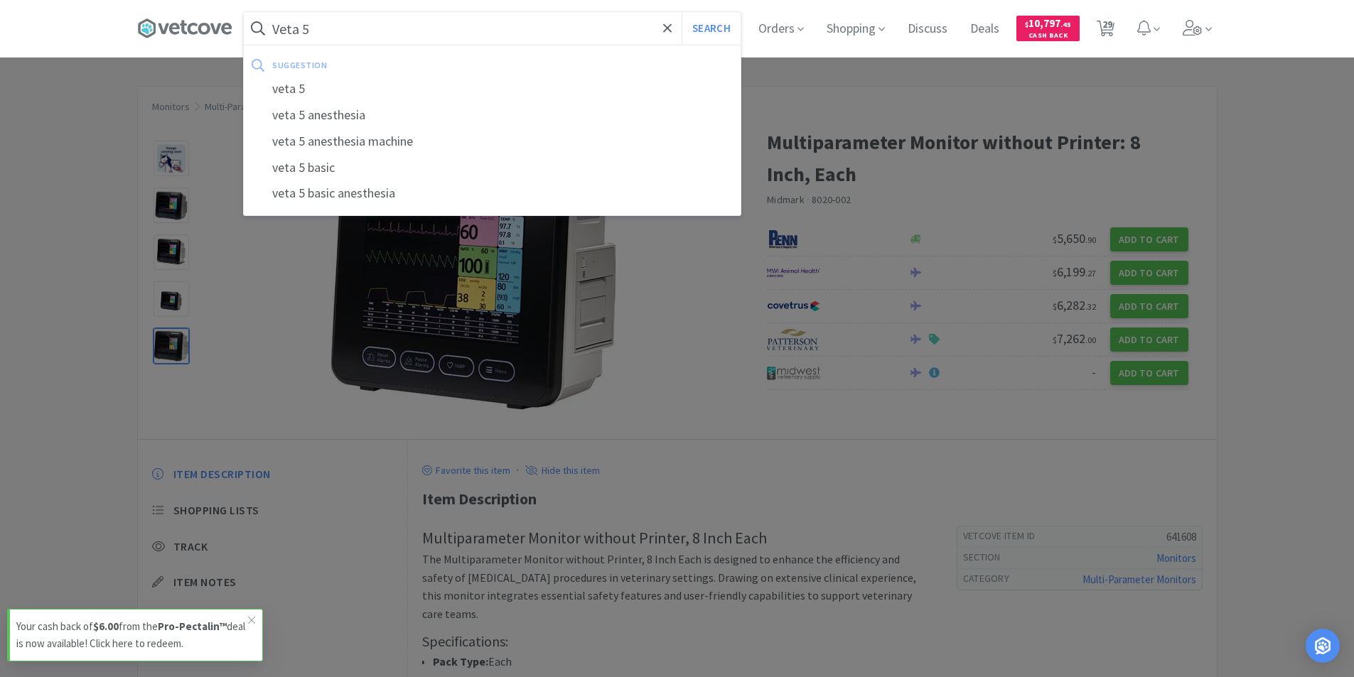
select select "1"
select select "120"
select select "3"
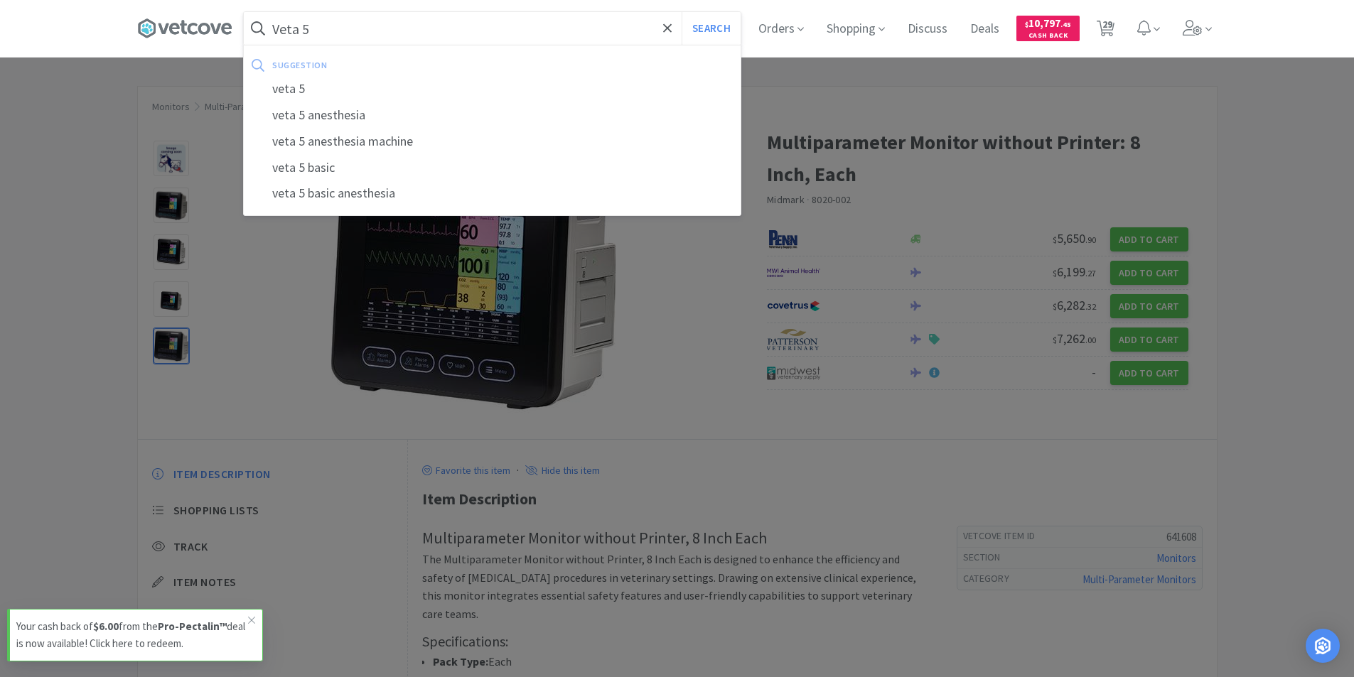
select select "6"
select select "12"
select select "2"
select select "1"
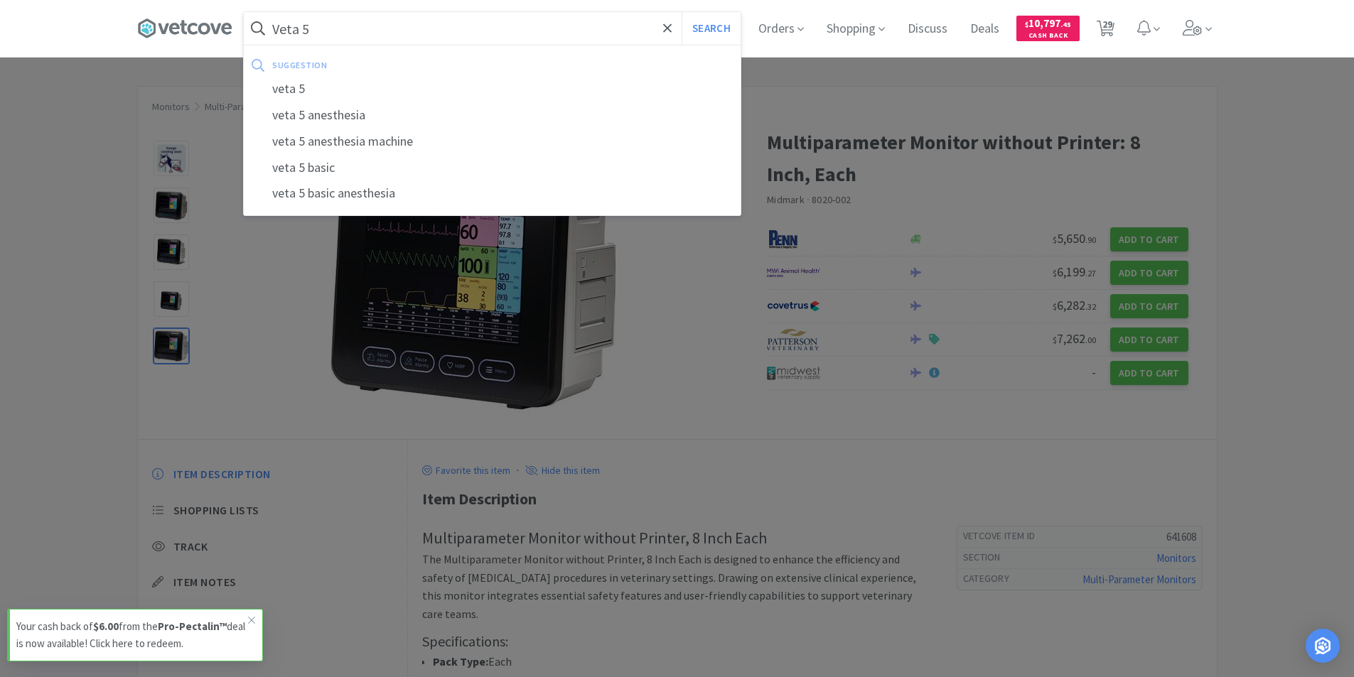
select select "2"
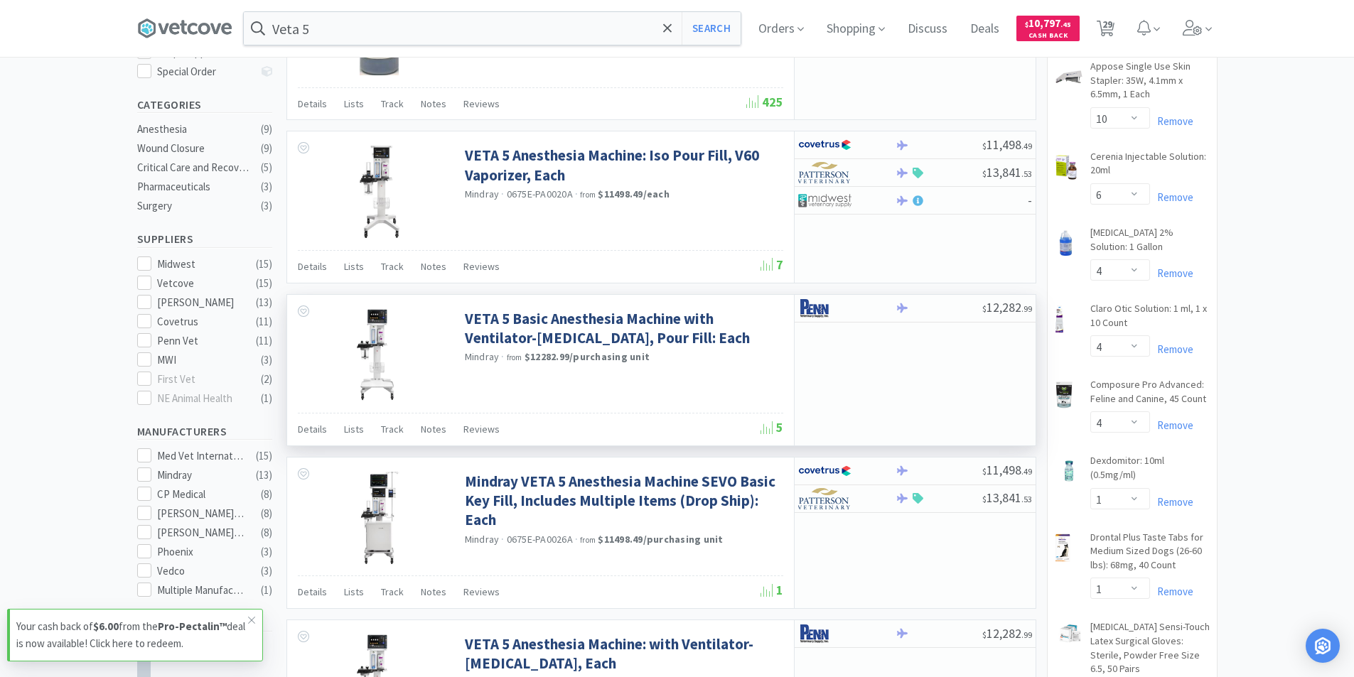
scroll to position [355, 0]
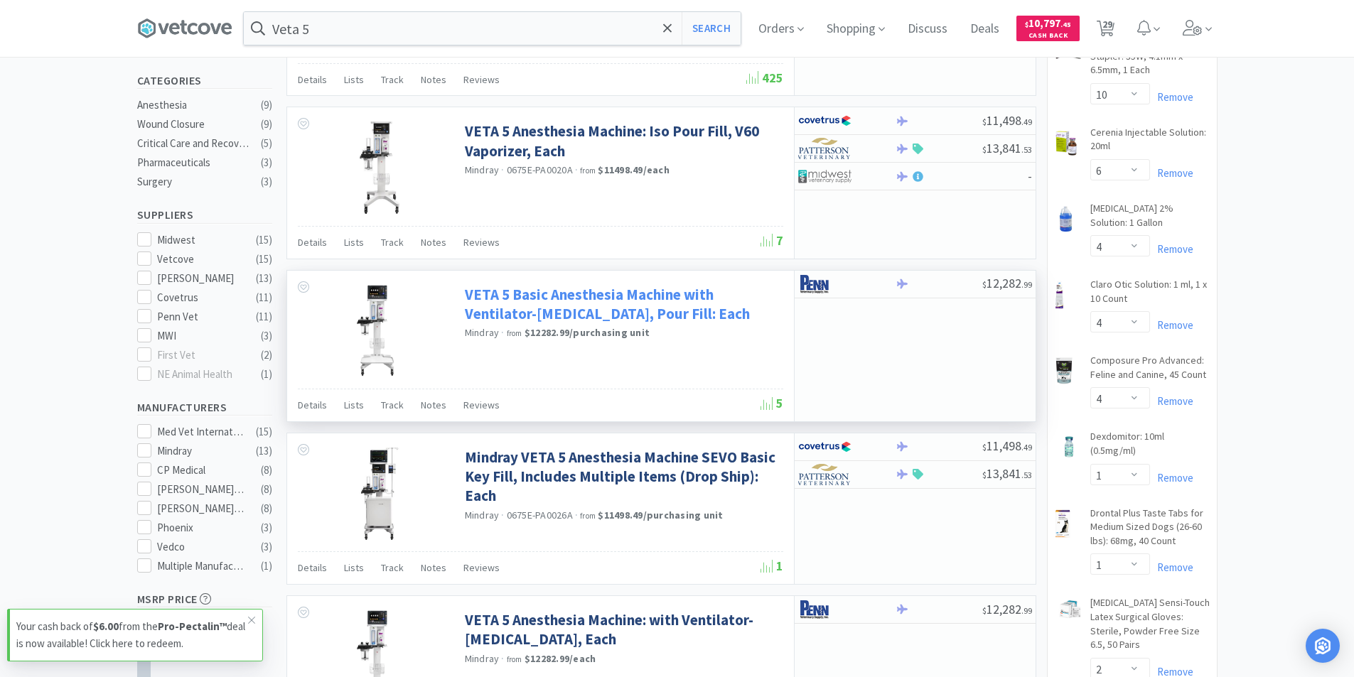
click at [516, 296] on link "VETA 5 Basic Anesthesia Machine with Ventilator-[MEDICAL_DATA], Pour Fill: Each" at bounding box center [622, 304] width 315 height 39
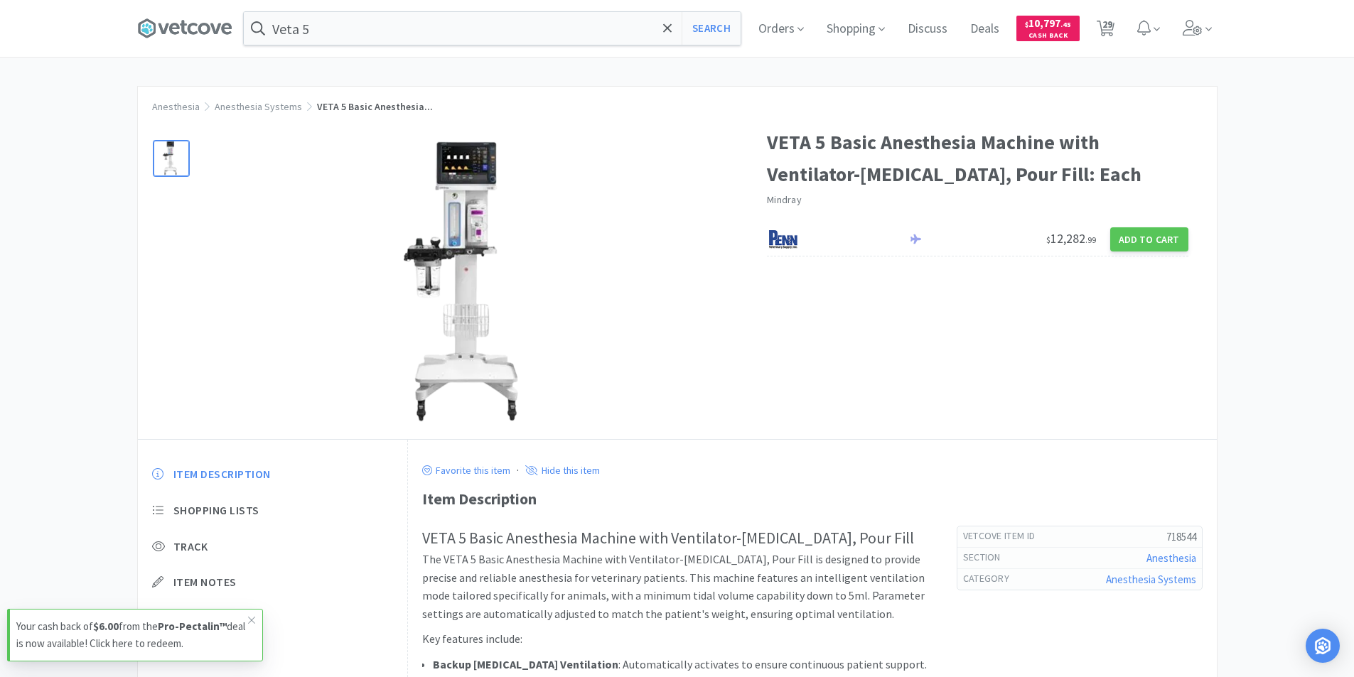
click at [473, 228] on img at bounding box center [473, 283] width 284 height 284
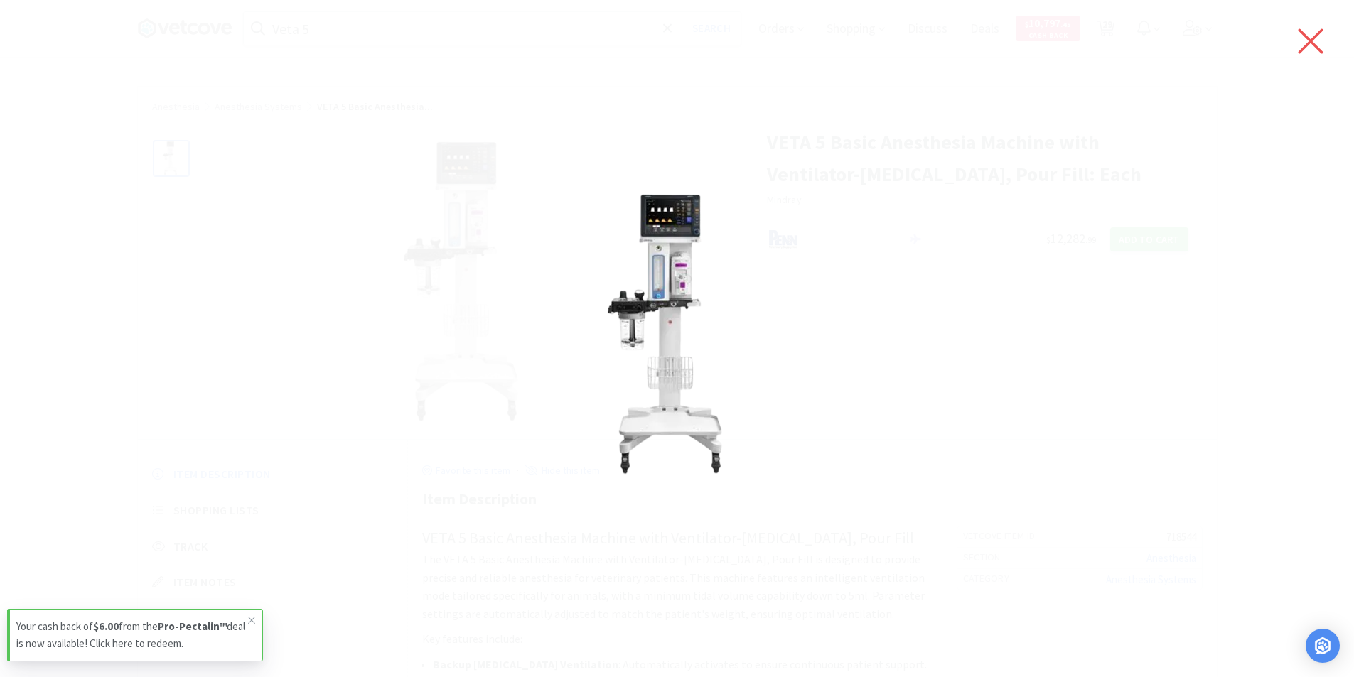
drag, startPoint x: 1303, startPoint y: 31, endPoint x: 1298, endPoint y: 38, distance: 8.6
click at [1303, 33] on icon at bounding box center [1311, 41] width 30 height 40
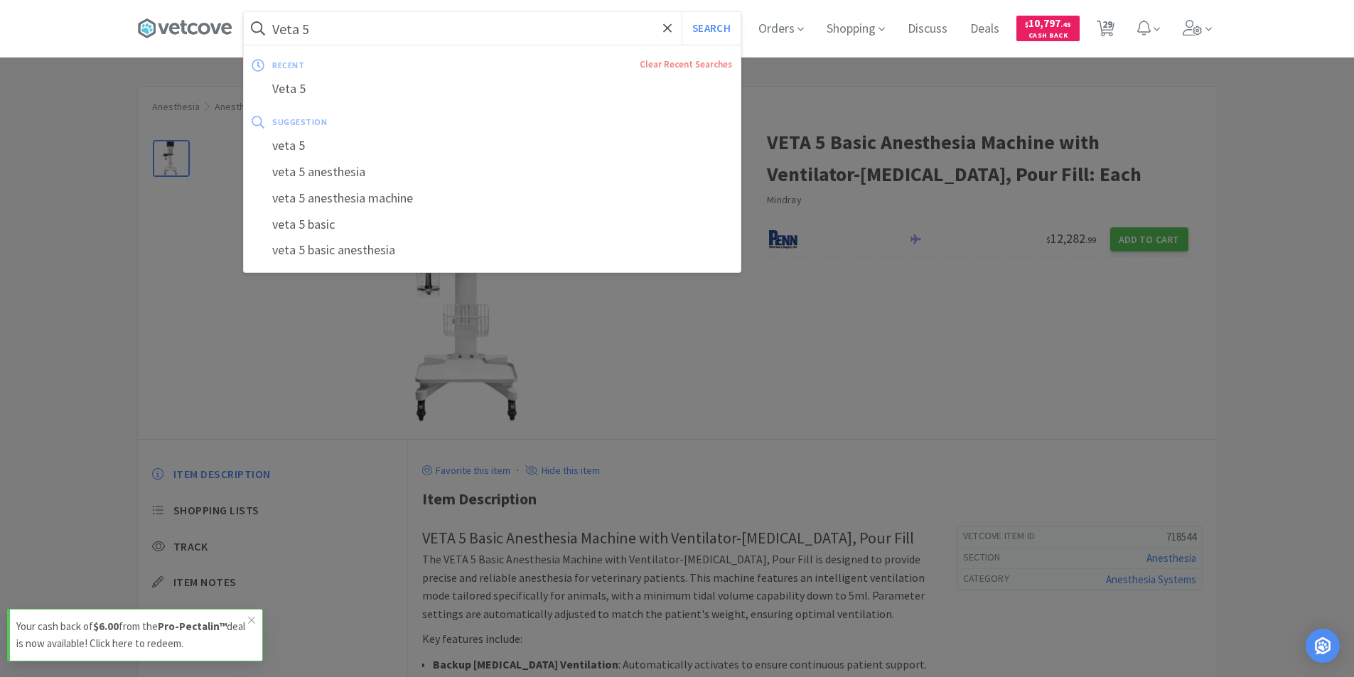
click at [343, 28] on input "Veta 5" at bounding box center [492, 28] width 497 height 33
paste input "Mindray ePM 12M Vet Veterinary Patient Monitor"
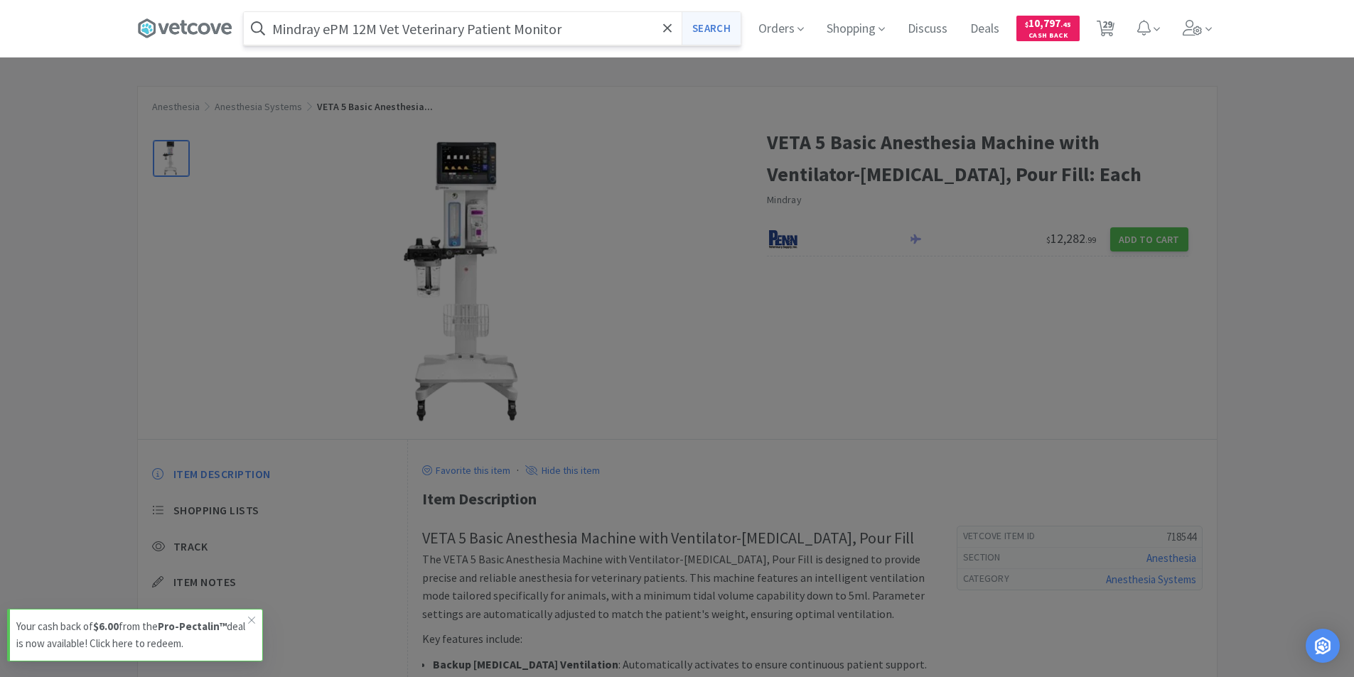
type input "Mindray ePM 12M Vet Veterinary Patient Monitor"
drag, startPoint x: 696, startPoint y: 21, endPoint x: 748, endPoint y: 149, distance: 138.0
click at [696, 22] on button "Search" at bounding box center [711, 28] width 59 height 33
select select "1"
select select "2"
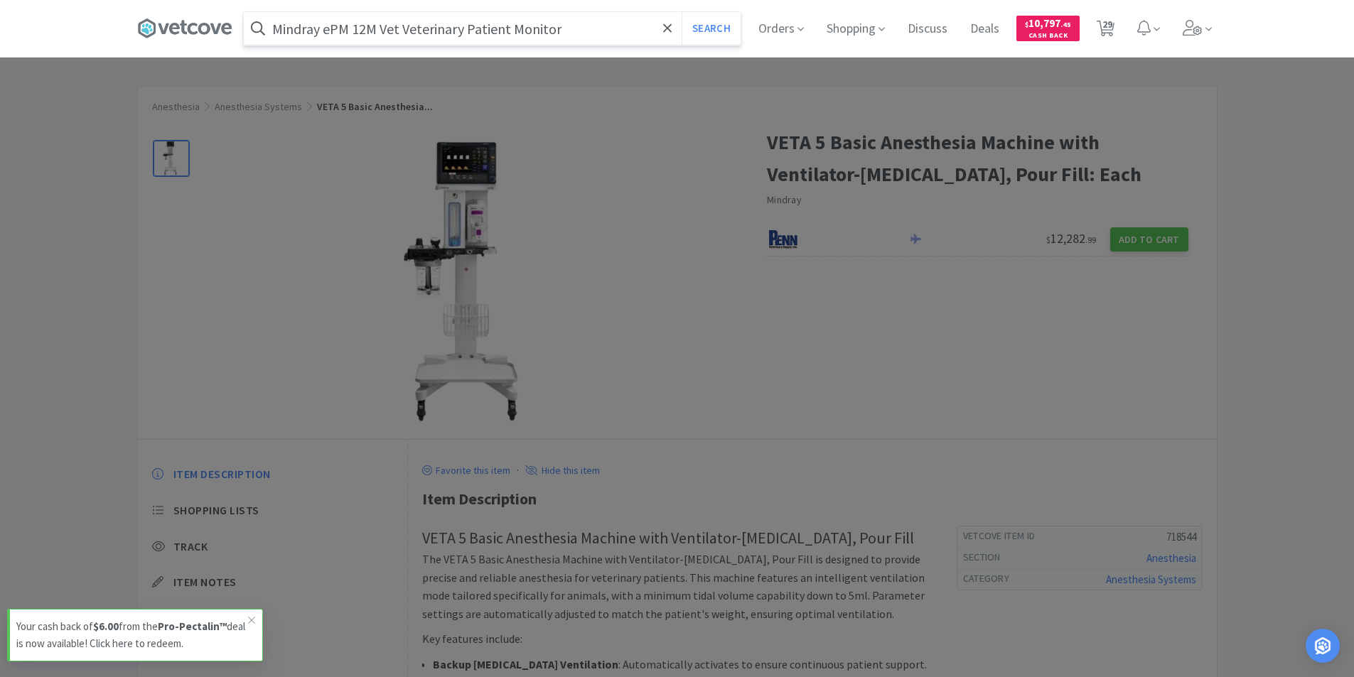
select select "2"
select select "10"
select select "6"
select select "4"
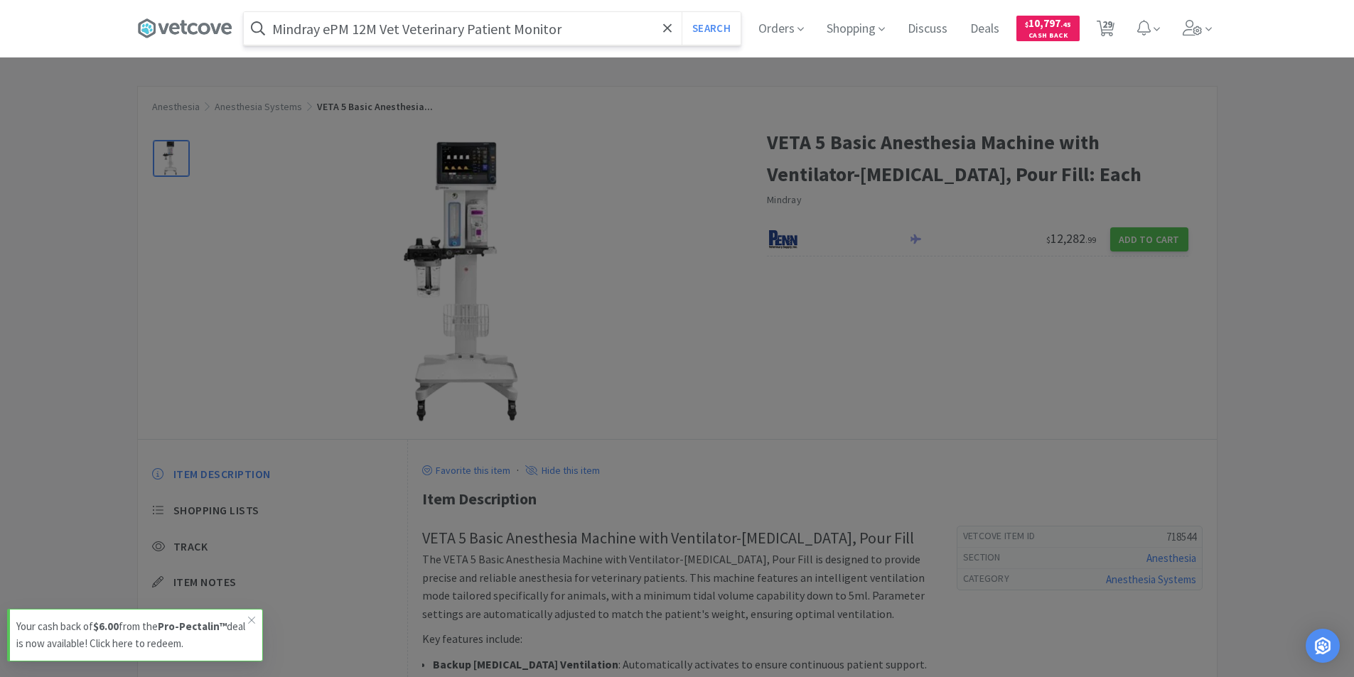
select select "4"
select select "1"
select select "2"
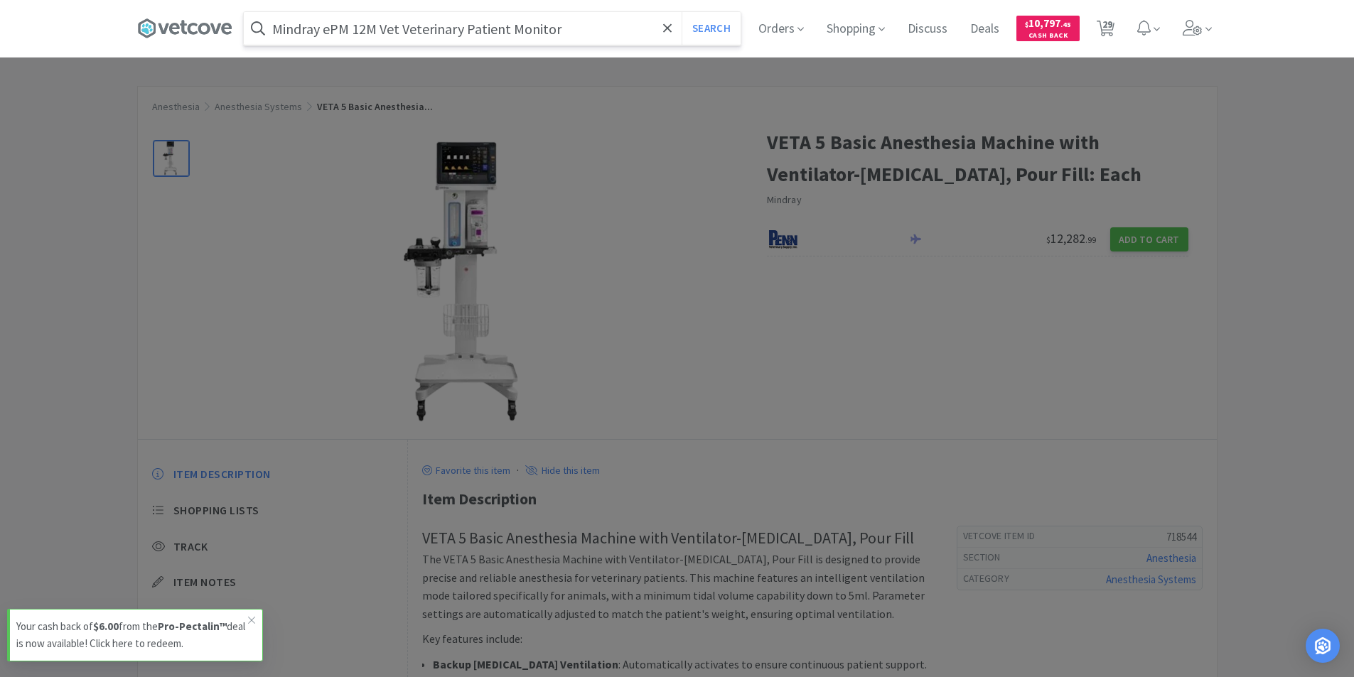
select select "1"
select select "10"
select select "2"
select select "1"
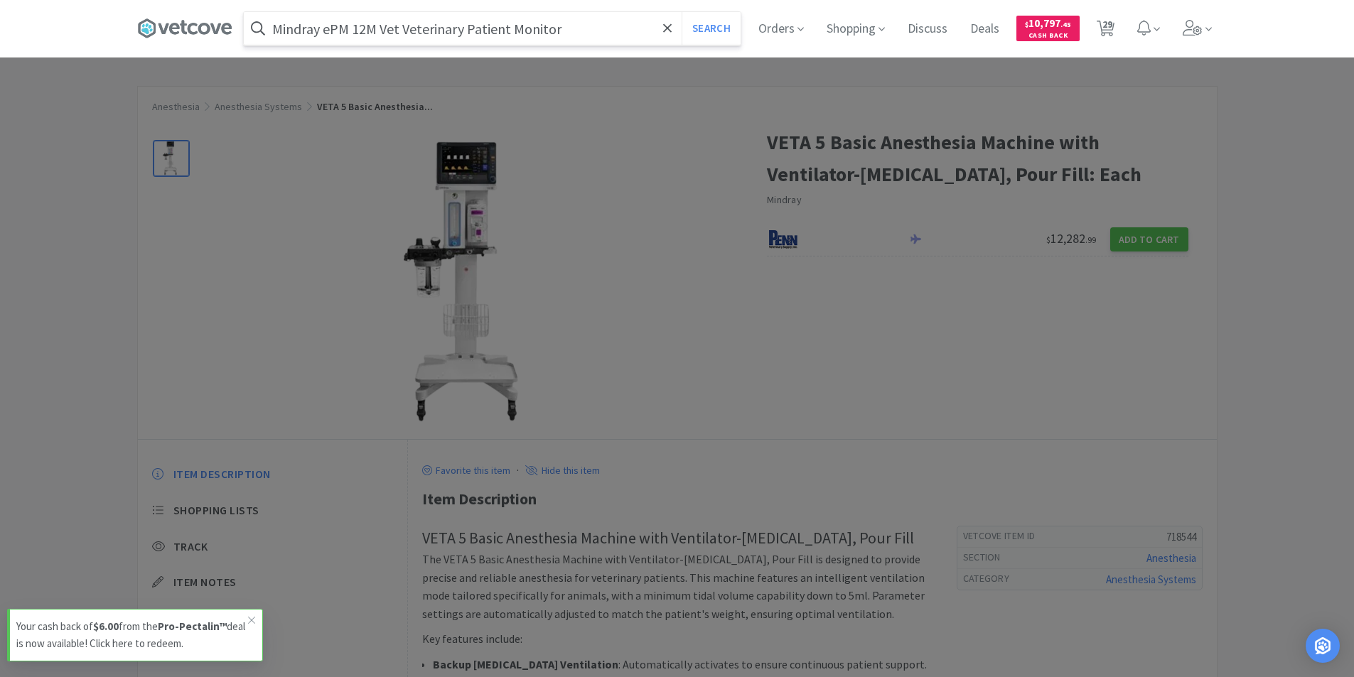
select select "1"
select select "120"
select select "3"
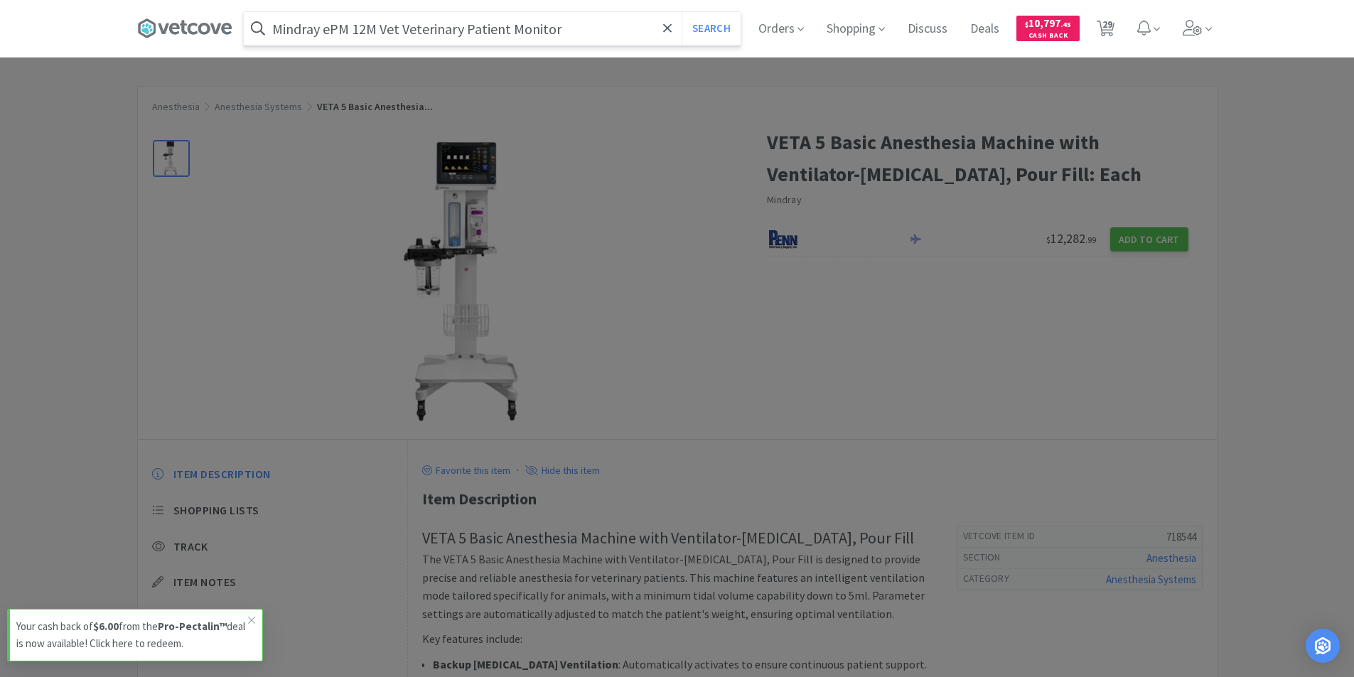
select select "6"
select select "12"
select select "2"
select select "1"
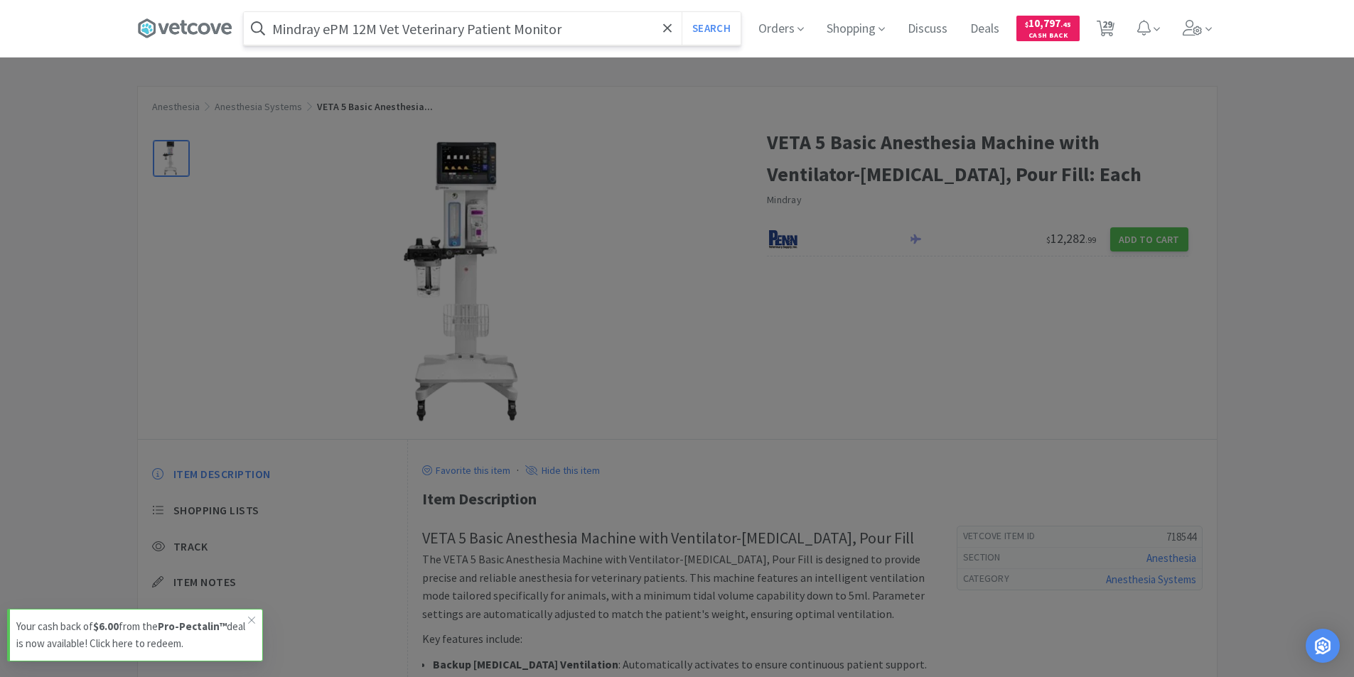
select select "2"
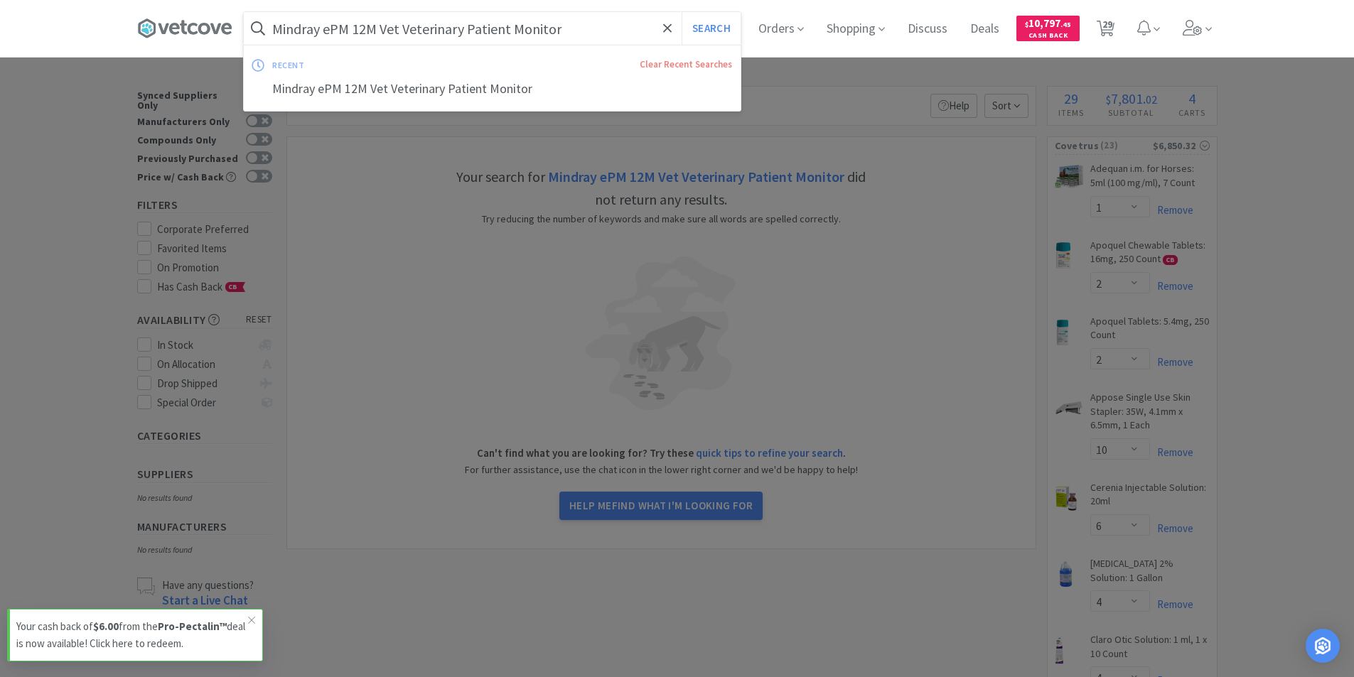
click at [564, 31] on input "Mindray ePM 12M Vet Veterinary Patient Monitor" at bounding box center [492, 28] width 497 height 33
click at [575, 35] on input "Mindray ePM 12M Vet Veterinary Patient Monitor" at bounding box center [492, 28] width 497 height 33
type input "Mindray ePM 12M"
click at [711, 24] on button "Search" at bounding box center [711, 28] width 59 height 33
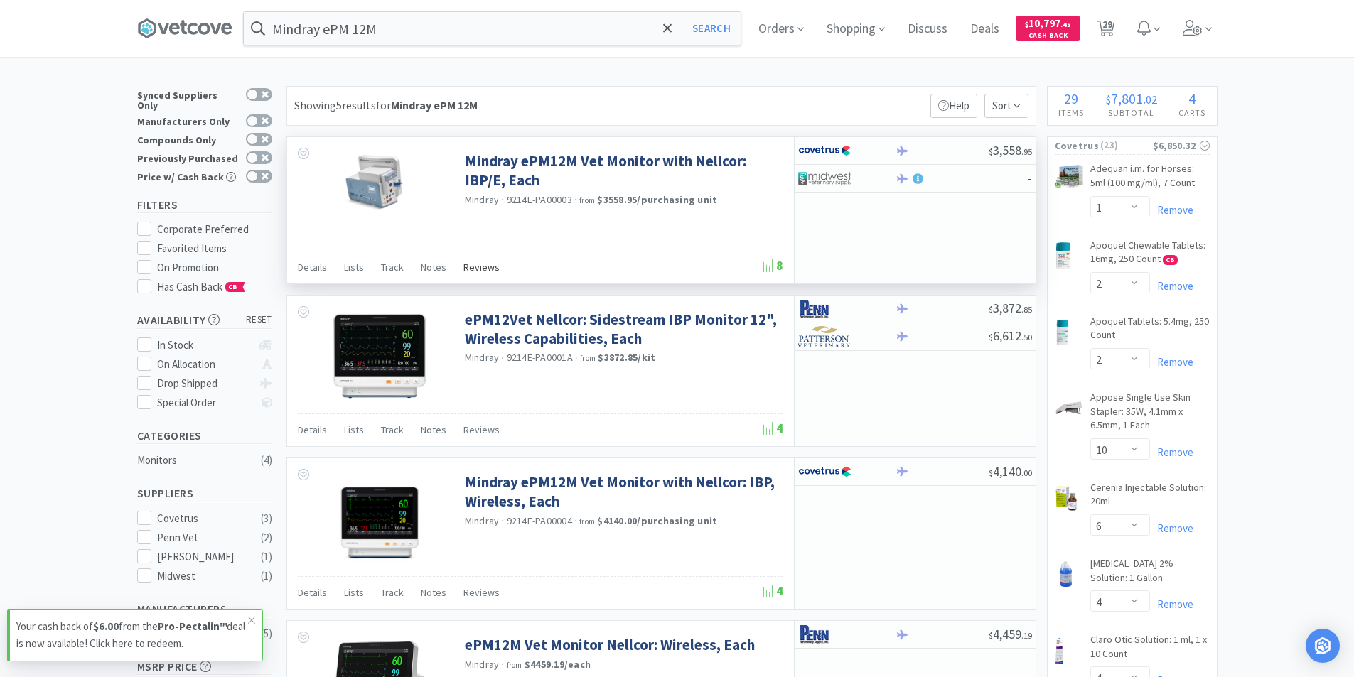
click at [466, 268] on span "Reviews" at bounding box center [481, 267] width 36 height 13
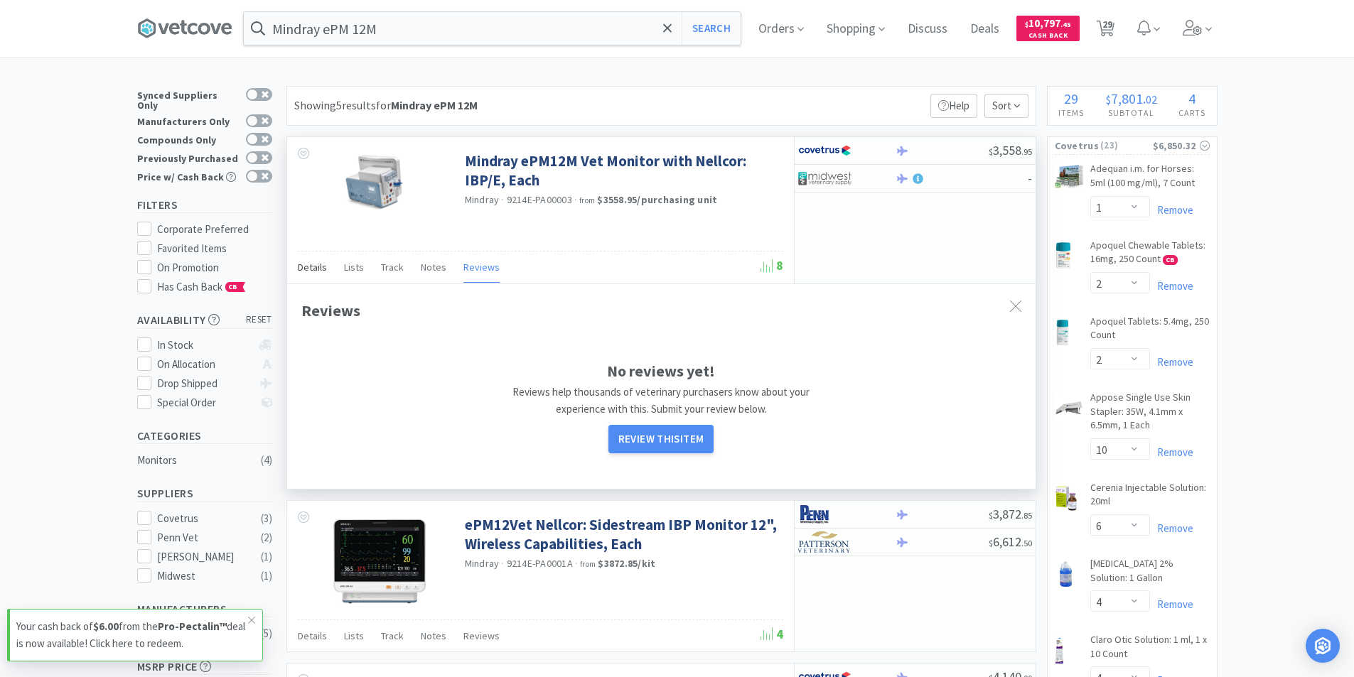
click at [311, 267] on span "Details" at bounding box center [312, 267] width 29 height 13
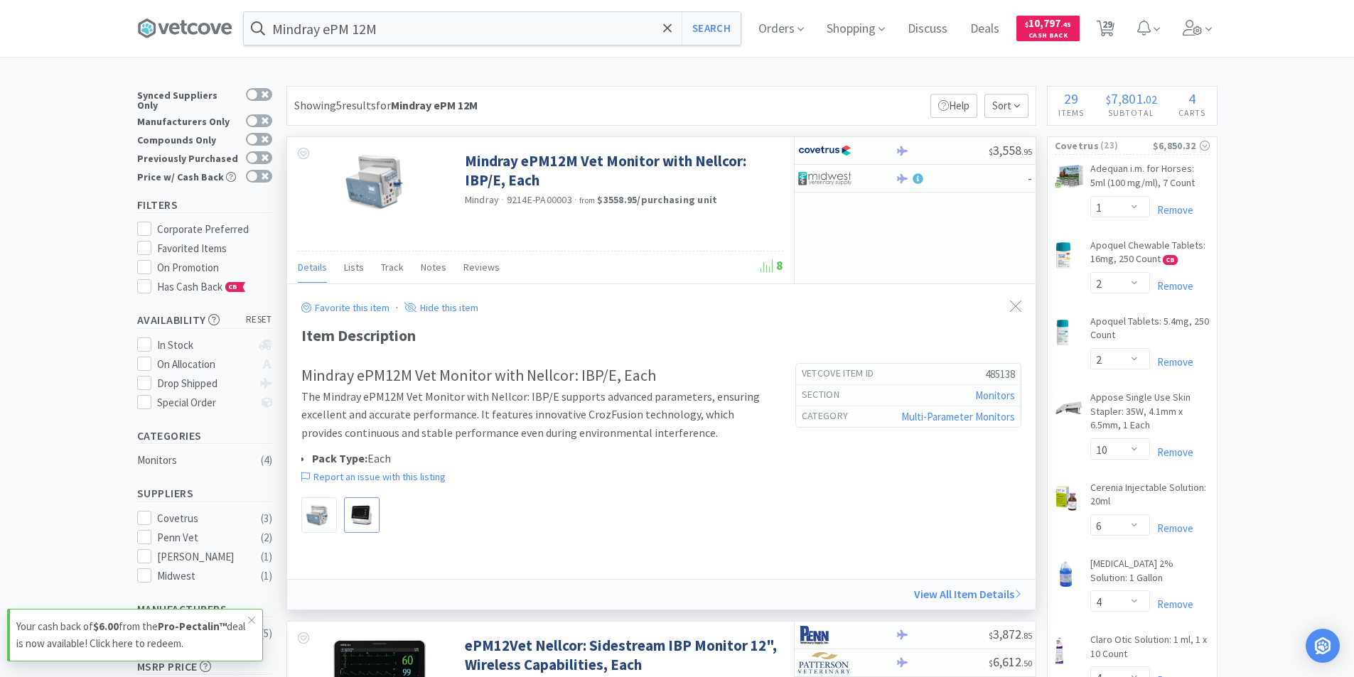
click at [360, 515] on img at bounding box center [361, 515] width 27 height 22
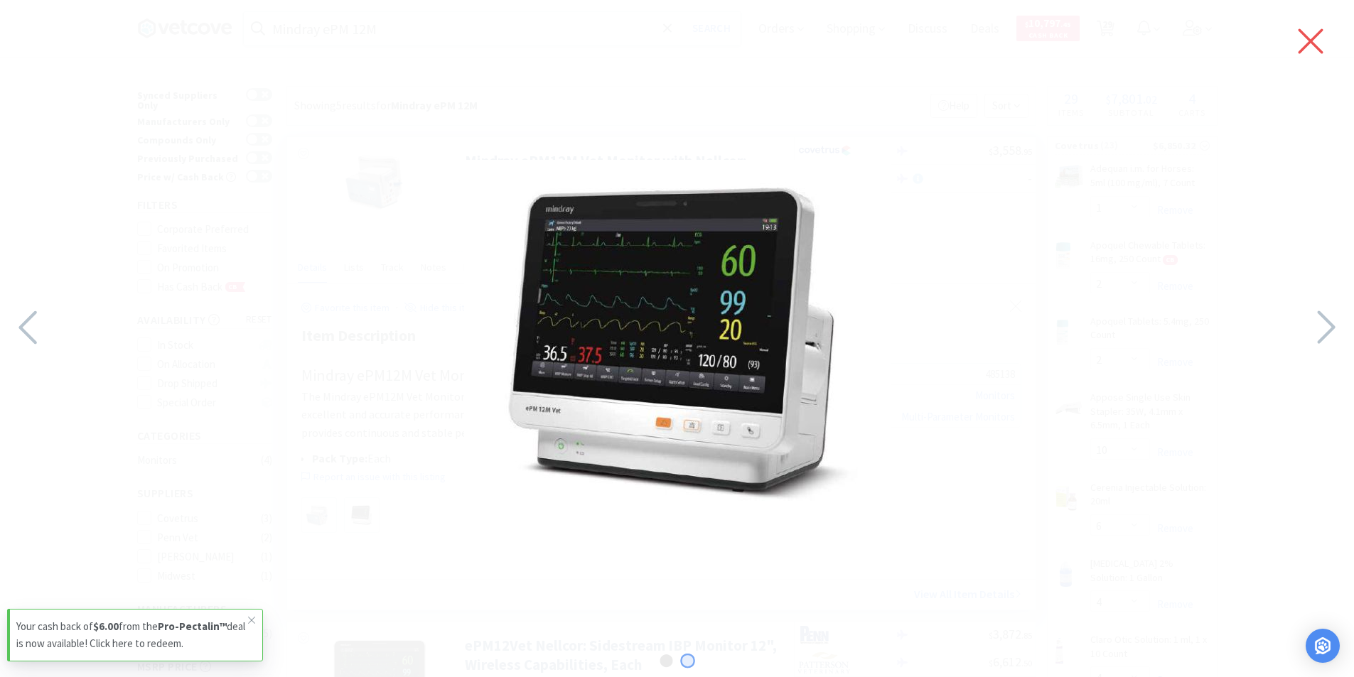
drag, startPoint x: 1311, startPoint y: 39, endPoint x: 1308, endPoint y: 45, distance: 7.3
click at [1309, 42] on icon at bounding box center [1310, 41] width 25 height 25
